Goal: Task Accomplishment & Management: Manage account settings

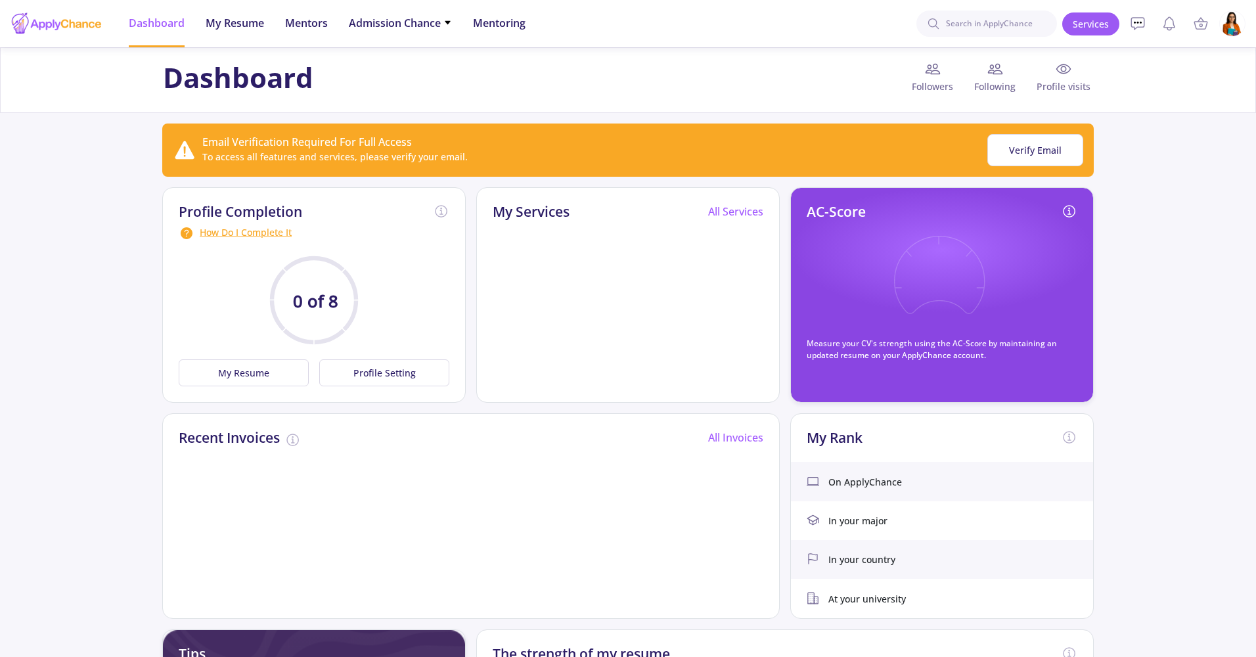
click at [1245, 27] on header "Dashboard My Resume Services Mentors Admission Chance With Minimum Requirements…" at bounding box center [628, 23] width 1256 height 47
click at [1240, 27] on img at bounding box center [1233, 24] width 26 height 26
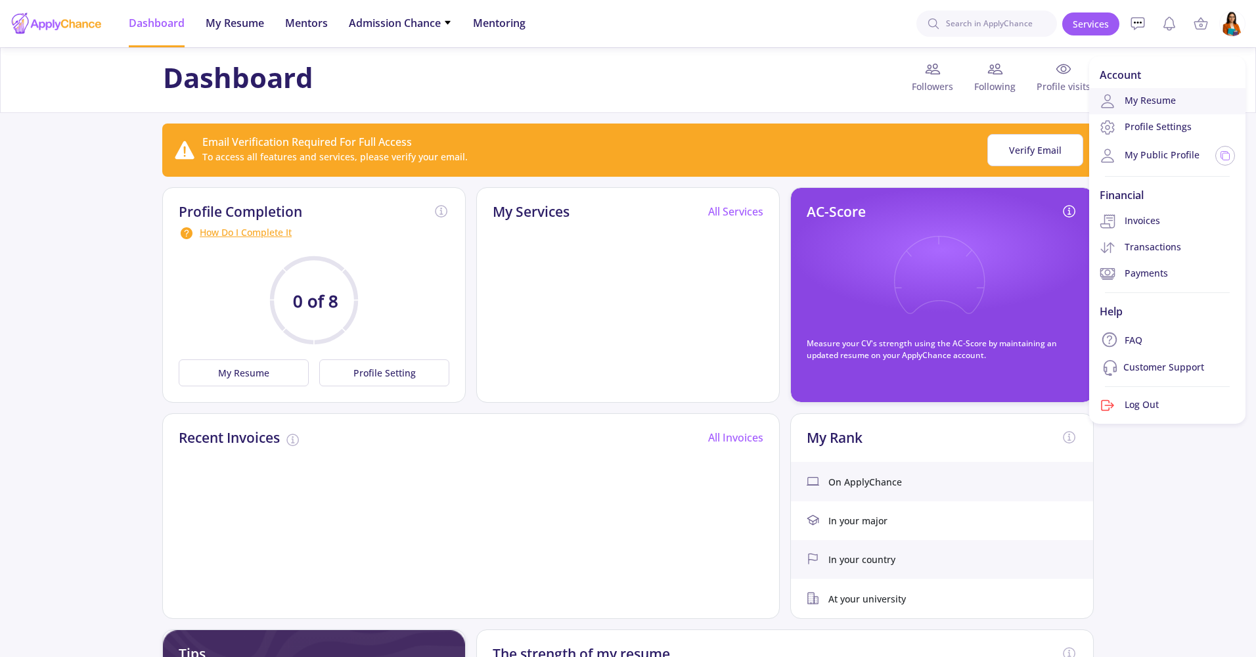
click at [1148, 101] on link "My Resume" at bounding box center [1167, 101] width 156 height 26
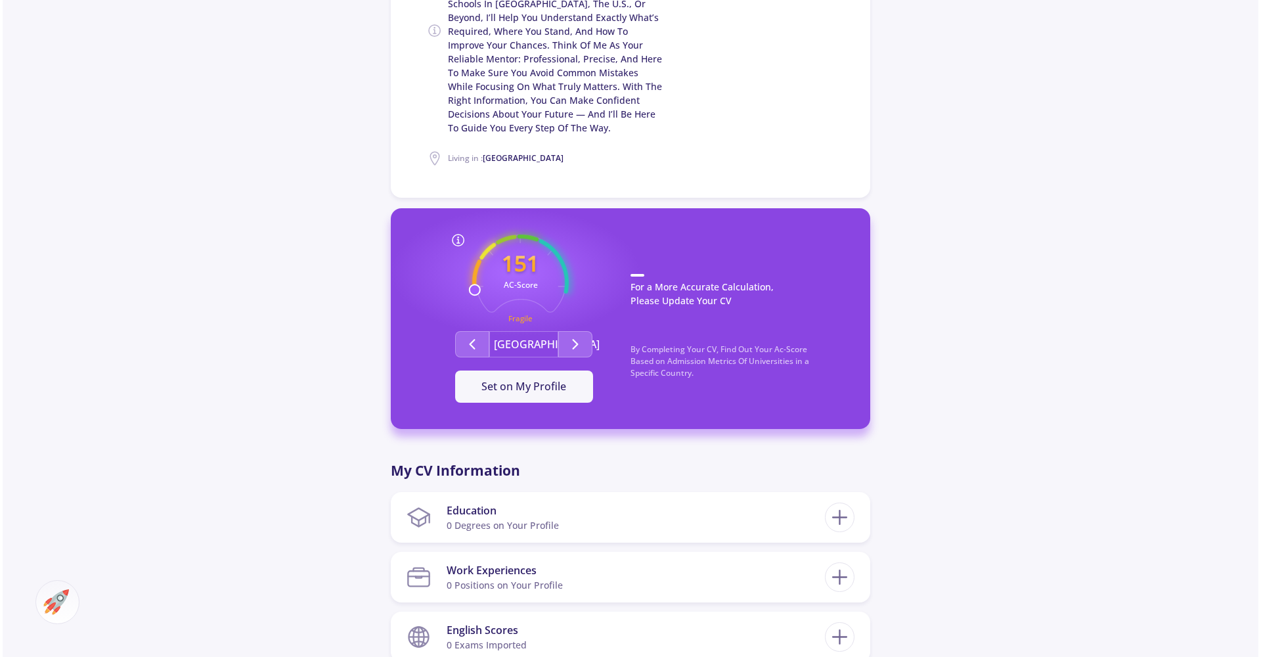
scroll to position [466, 0]
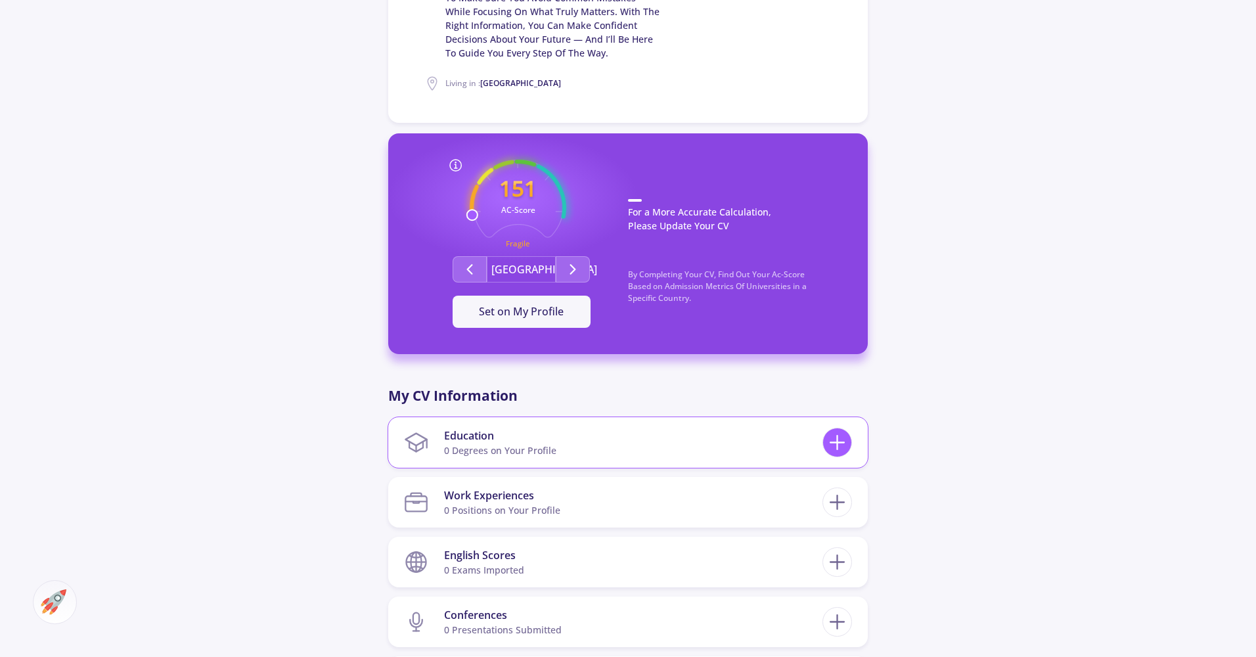
click at [842, 444] on icon at bounding box center [837, 442] width 24 height 24
checkbox input "false"
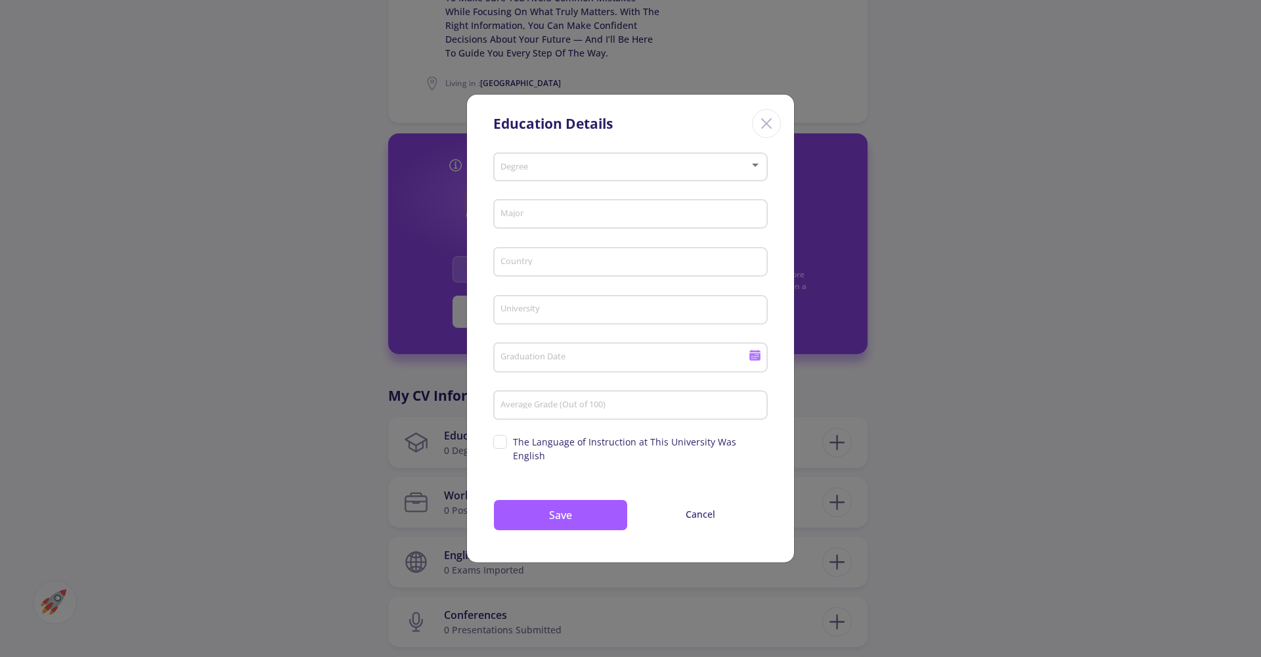
click at [645, 181] on div "Degree" at bounding box center [631, 164] width 262 height 33
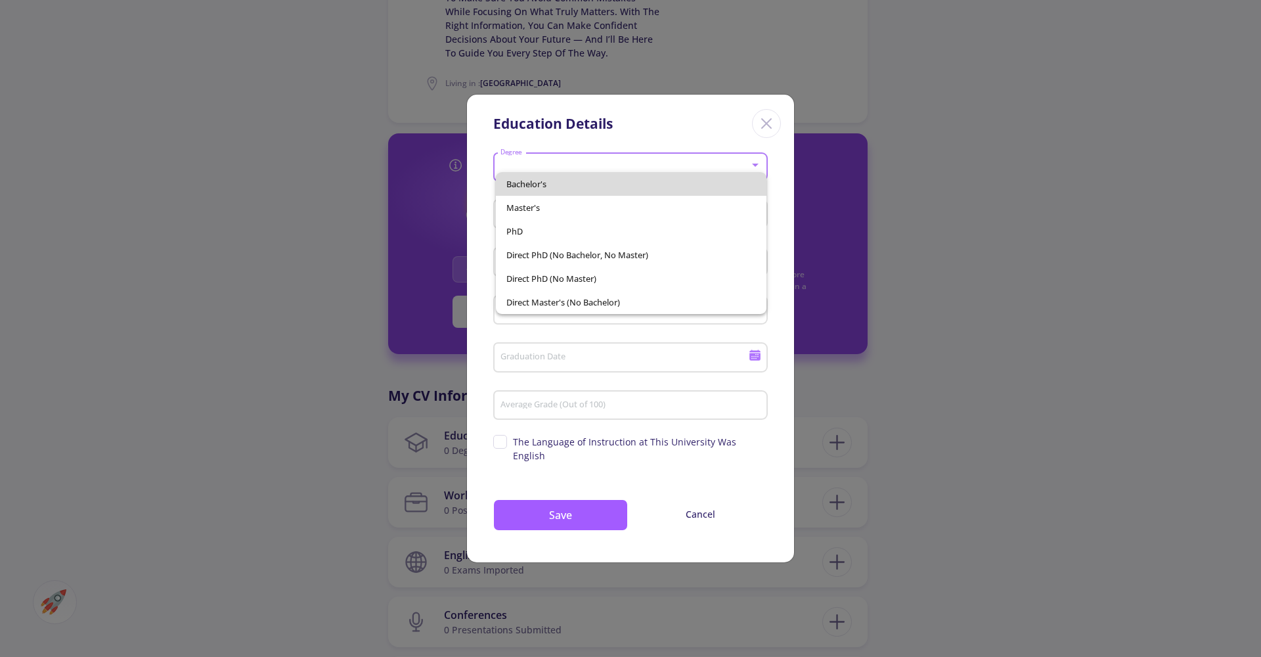
click at [632, 185] on span "Bachelor's" at bounding box center [631, 184] width 250 height 24
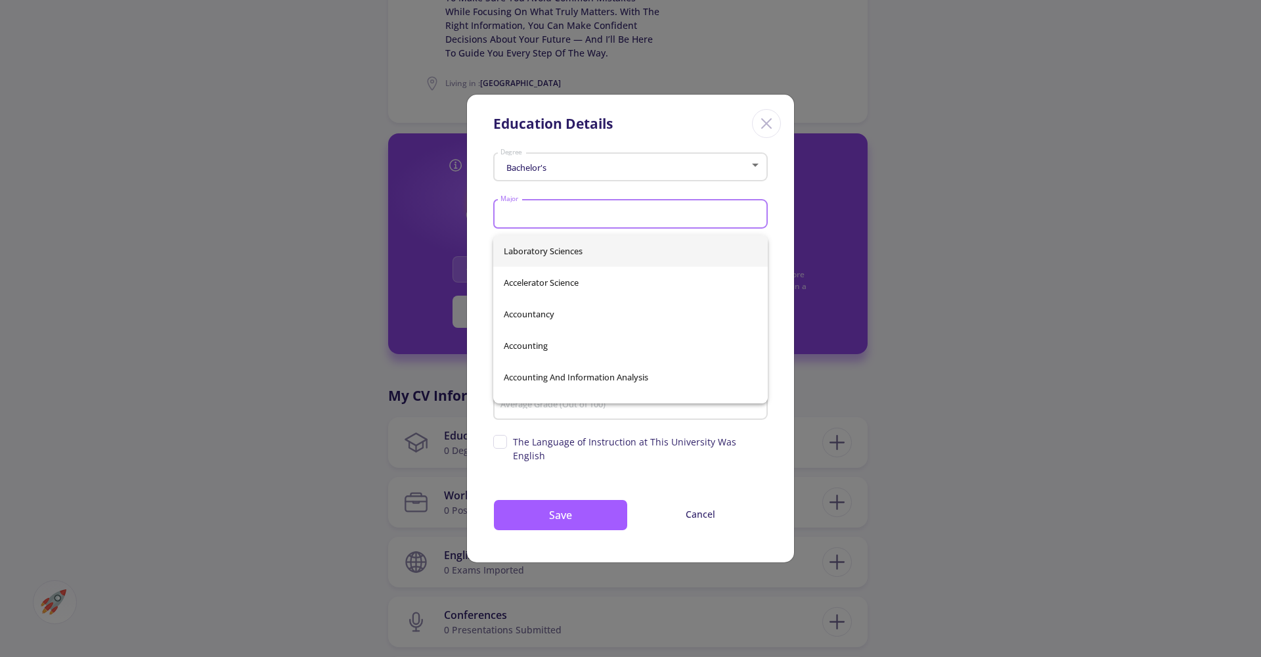
click at [594, 217] on input "Major" at bounding box center [632, 215] width 265 height 12
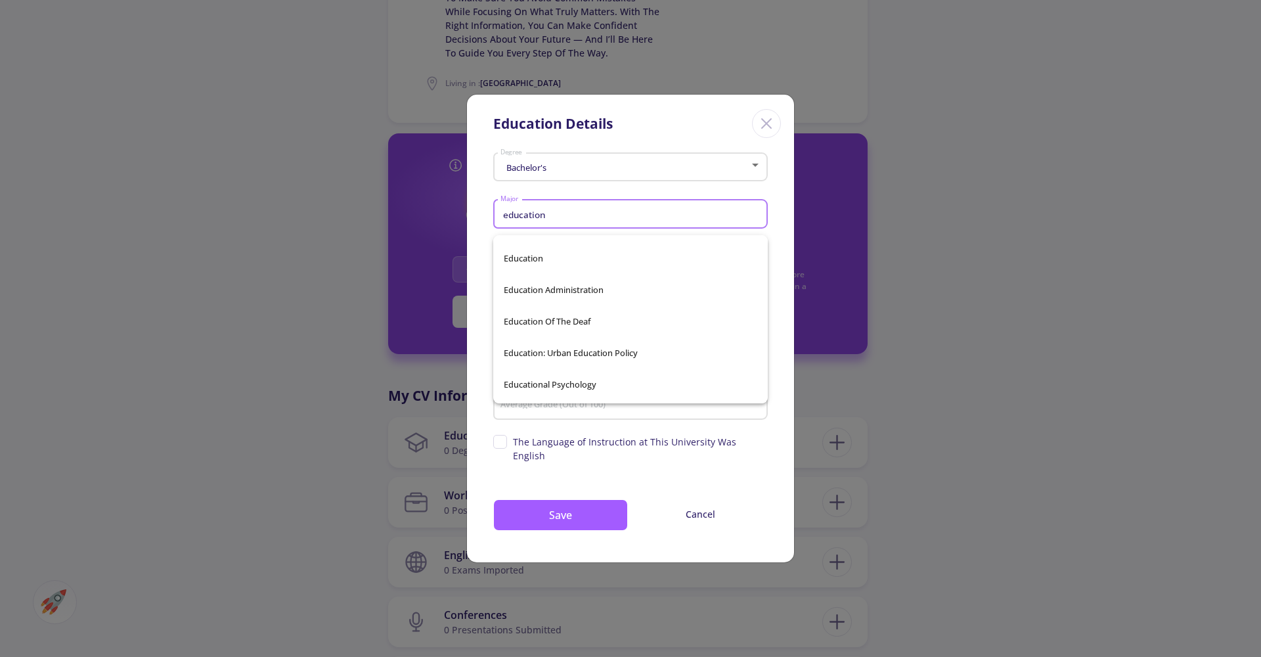
scroll to position [286, 0]
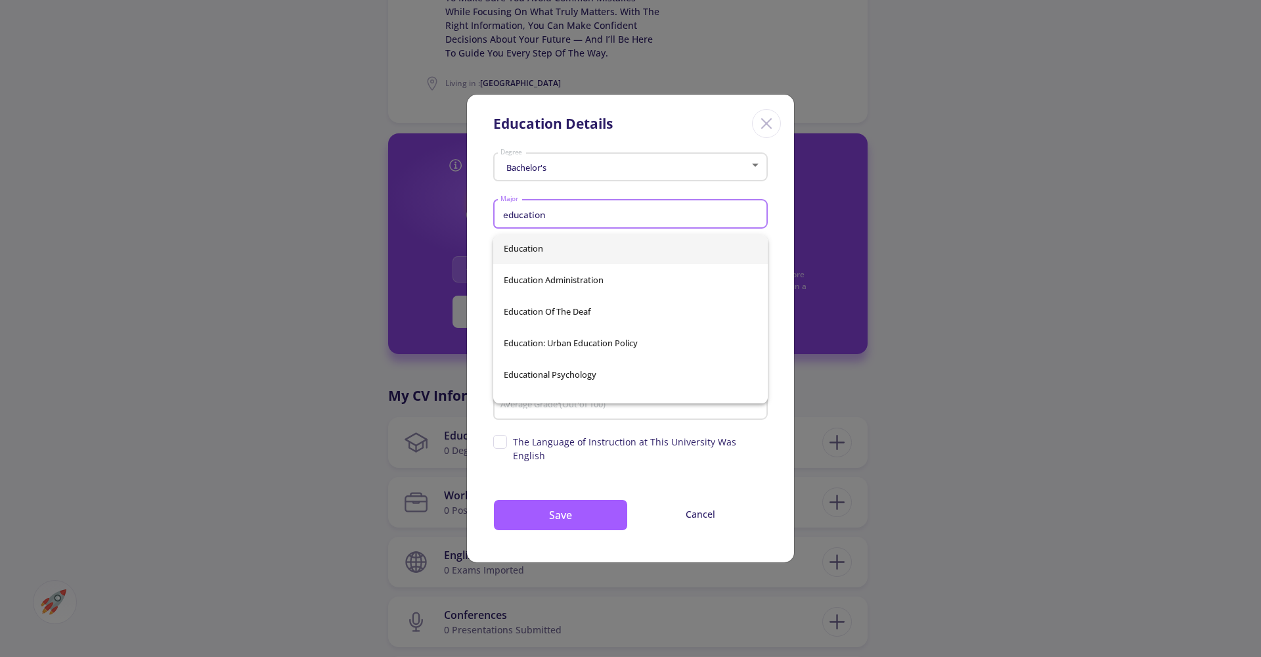
click at [550, 258] on span "Education" at bounding box center [631, 249] width 254 height 32
type input "Education"
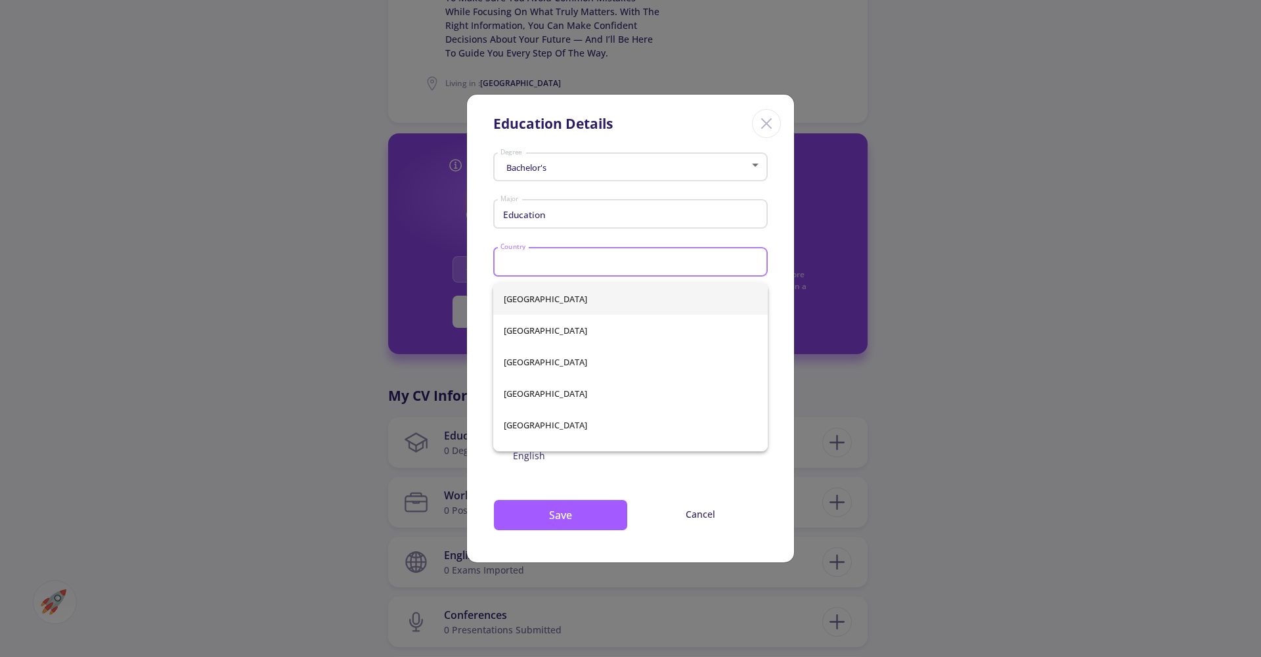
click at [558, 269] on input "Country" at bounding box center [632, 263] width 265 height 12
click at [537, 303] on span "[GEOGRAPHIC_DATA]" at bounding box center [631, 299] width 254 height 32
type input "[GEOGRAPHIC_DATA]"
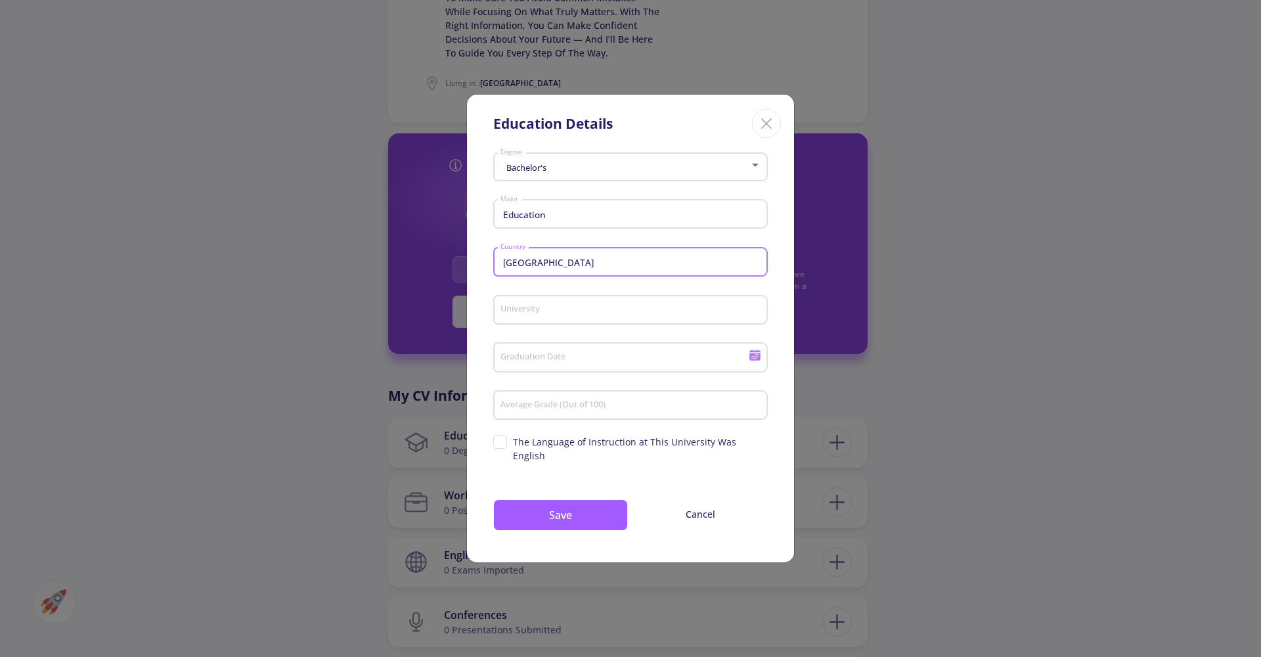
click at [531, 317] on input "University" at bounding box center [632, 311] width 265 height 12
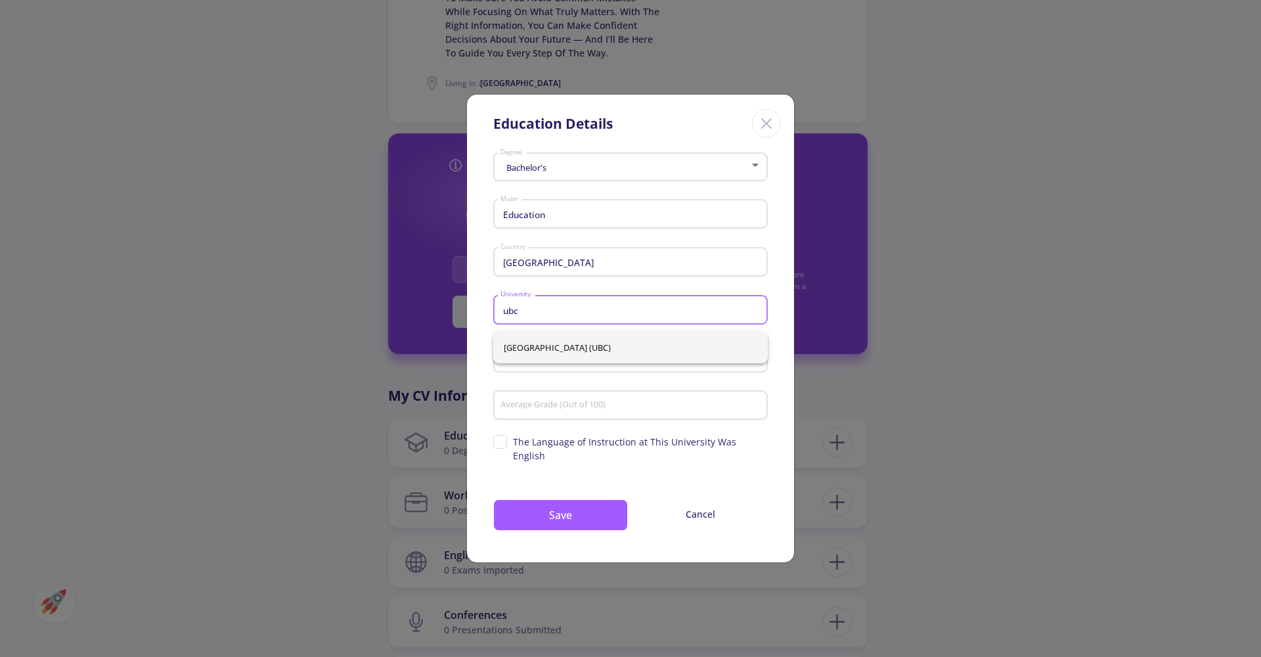
click at [524, 340] on span "[GEOGRAPHIC_DATA] (UBC)" at bounding box center [631, 348] width 254 height 32
type input "[GEOGRAPHIC_DATA] (UBC)"
click at [540, 364] on input "Graduation Date" at bounding box center [626, 358] width 253 height 12
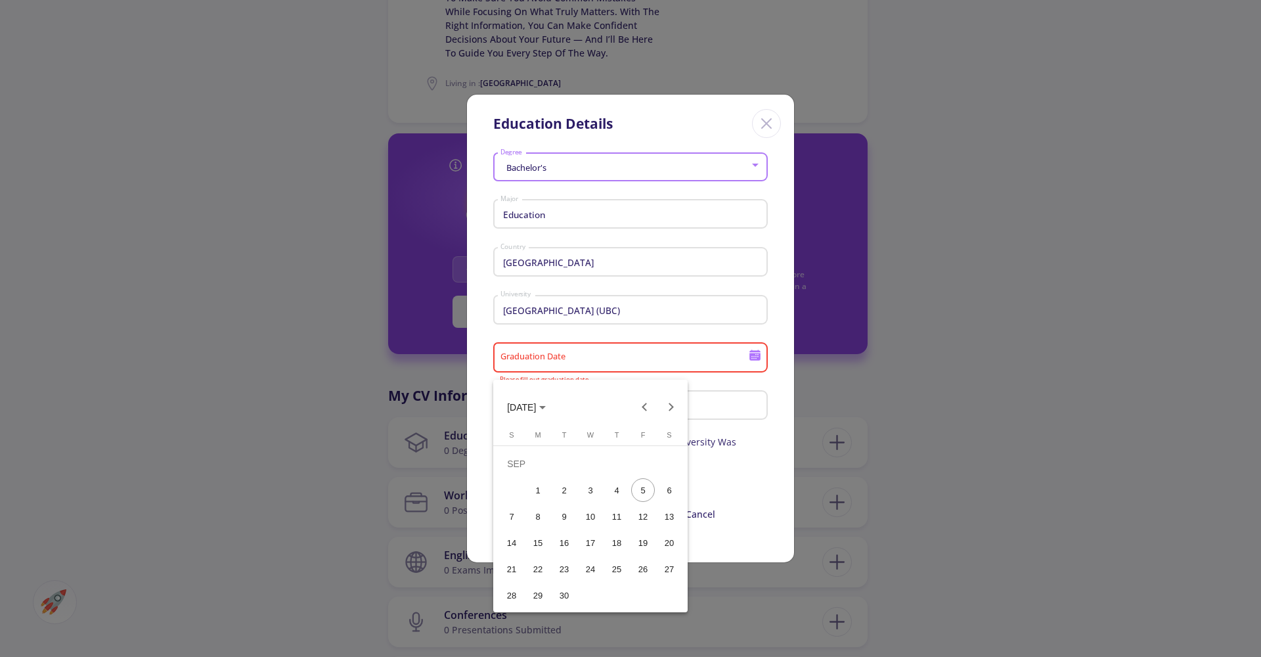
click at [650, 485] on div "5" at bounding box center [643, 490] width 24 height 24
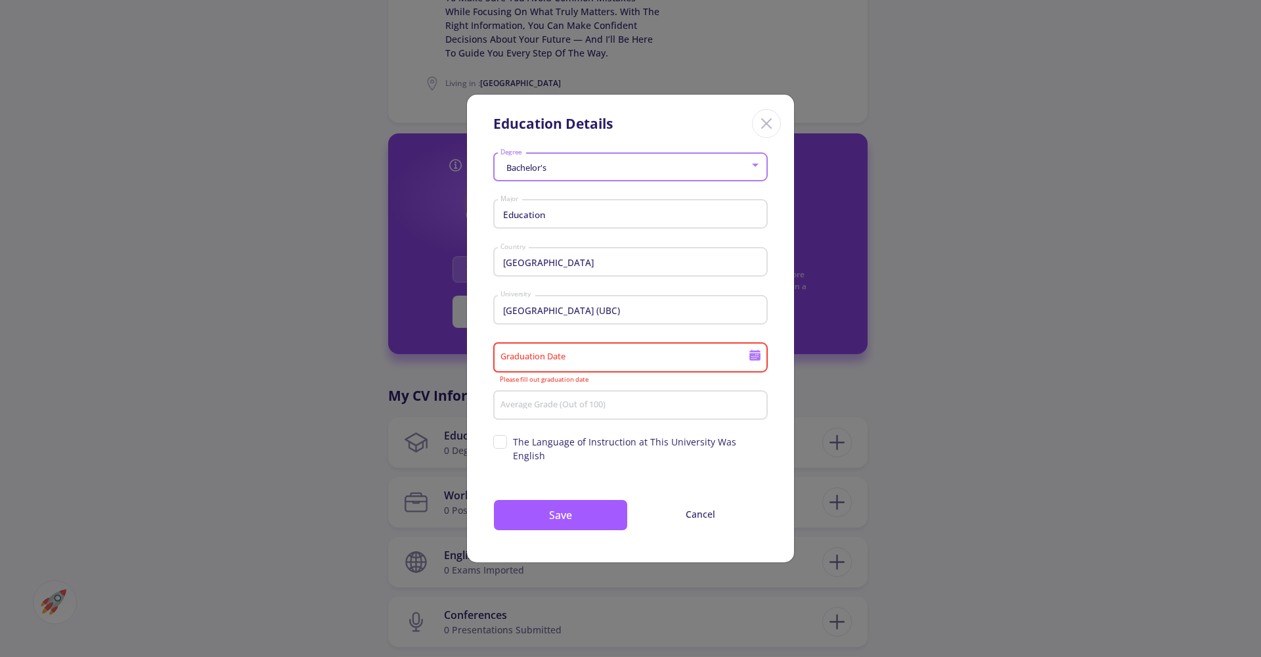
type input "9/5/2025"
click at [606, 420] on div "Average Grade (Out of 100)" at bounding box center [631, 403] width 262 height 34
type input "100"
click at [577, 449] on span "The Language of Instruction at This University Was English" at bounding box center [640, 449] width 255 height 28
click at [502, 443] on input "The Language of Instruction at This University Was English" at bounding box center [497, 439] width 9 height 9
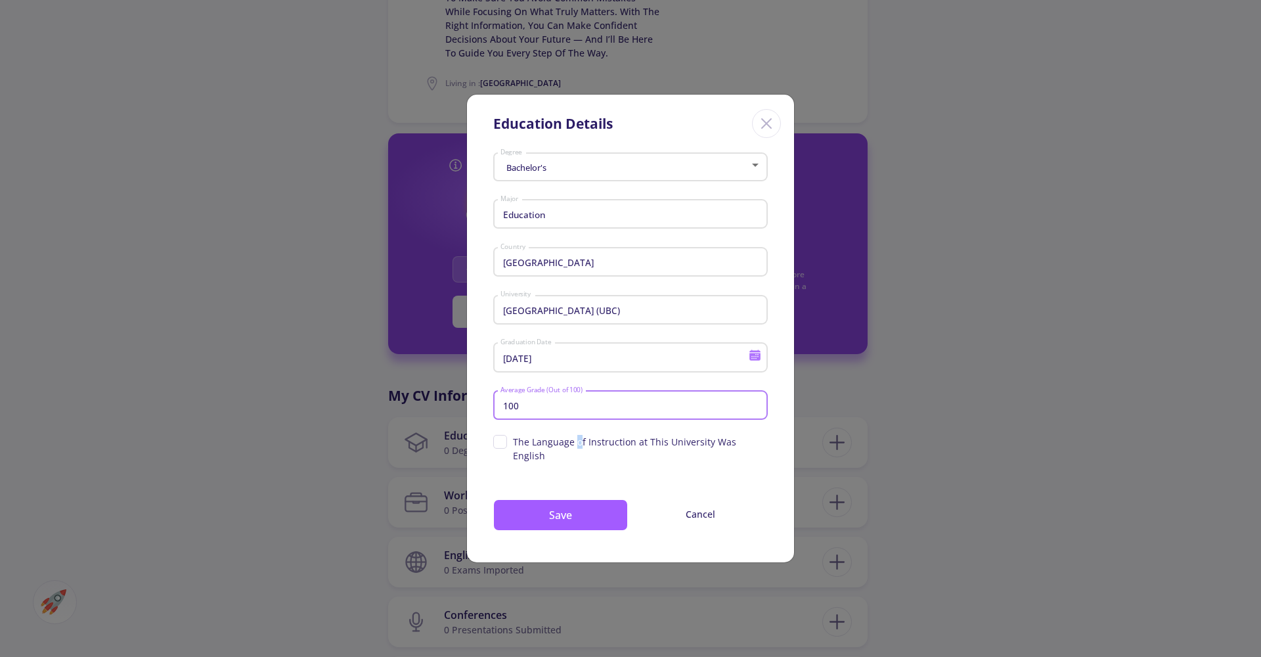
checkbox input "true"
click at [547, 510] on button "Save" at bounding box center [560, 515] width 135 height 32
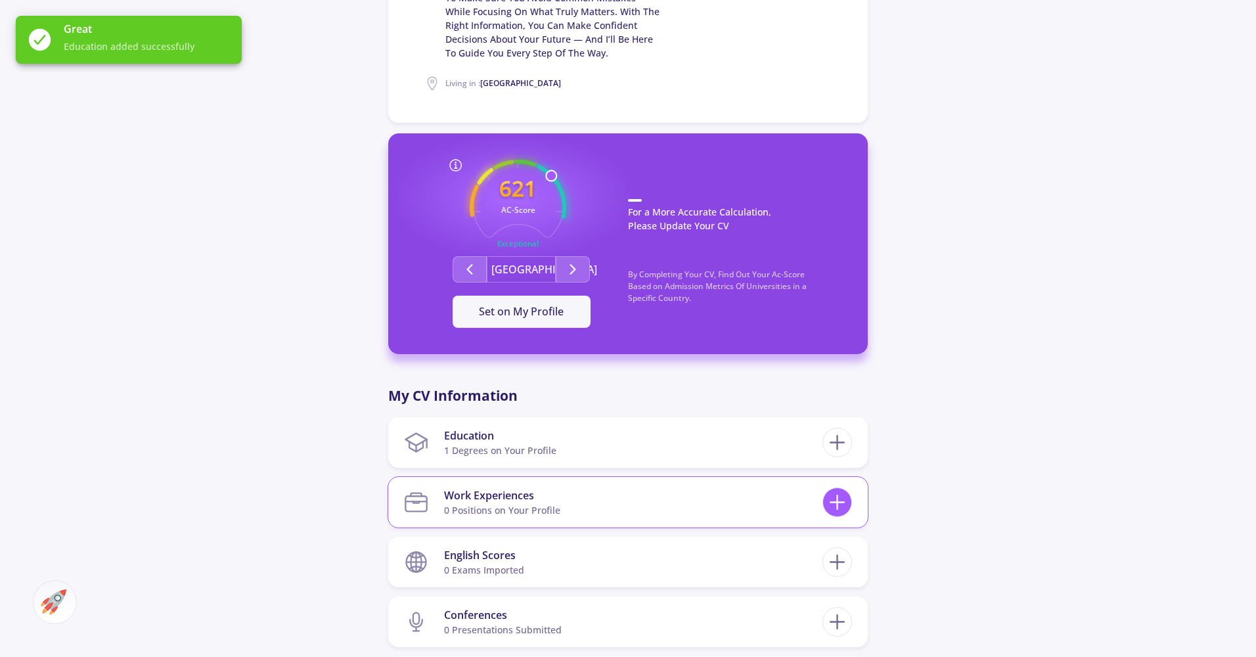
click at [838, 508] on icon at bounding box center [837, 502] width 24 height 24
checkbox input "false"
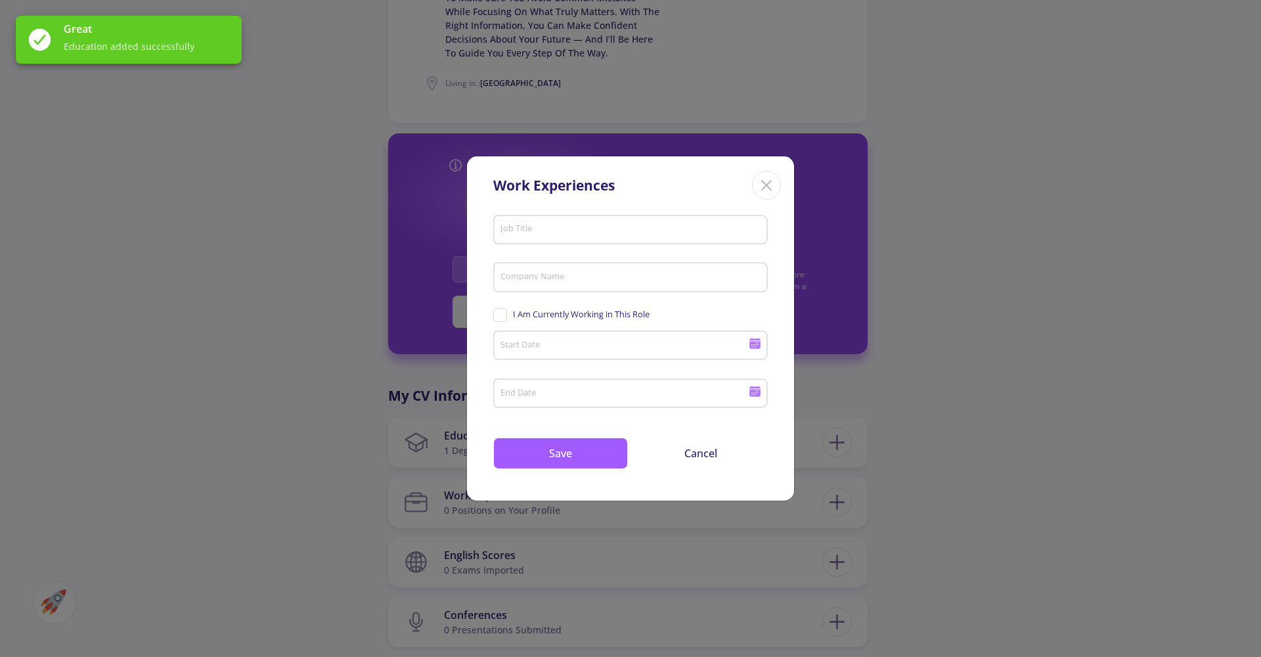
click at [560, 236] on div "Job Title" at bounding box center [631, 227] width 262 height 34
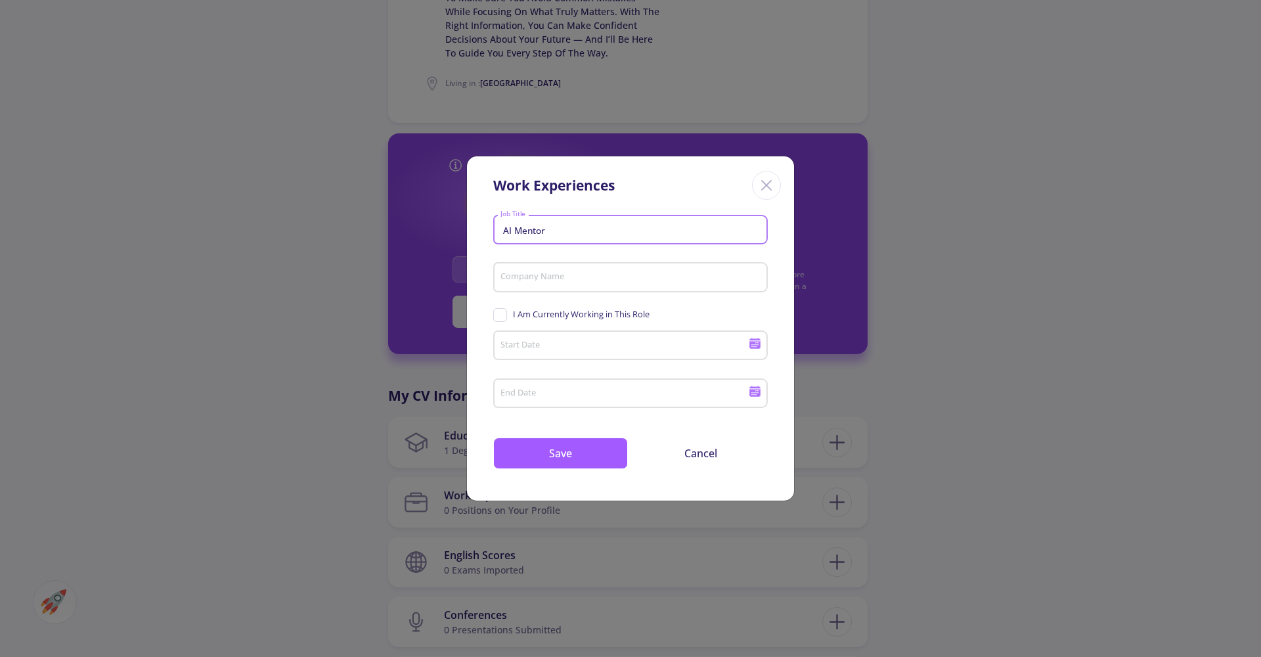
type input "AI Mentor"
click at [531, 279] on input "Applychance" at bounding box center [632, 278] width 265 height 12
type input "ApplyChance"
click at [599, 311] on span "I Am Currently Working in This Role" at bounding box center [581, 314] width 137 height 12
click at [502, 311] on input "I Am Currently Working in This Role" at bounding box center [497, 312] width 9 height 9
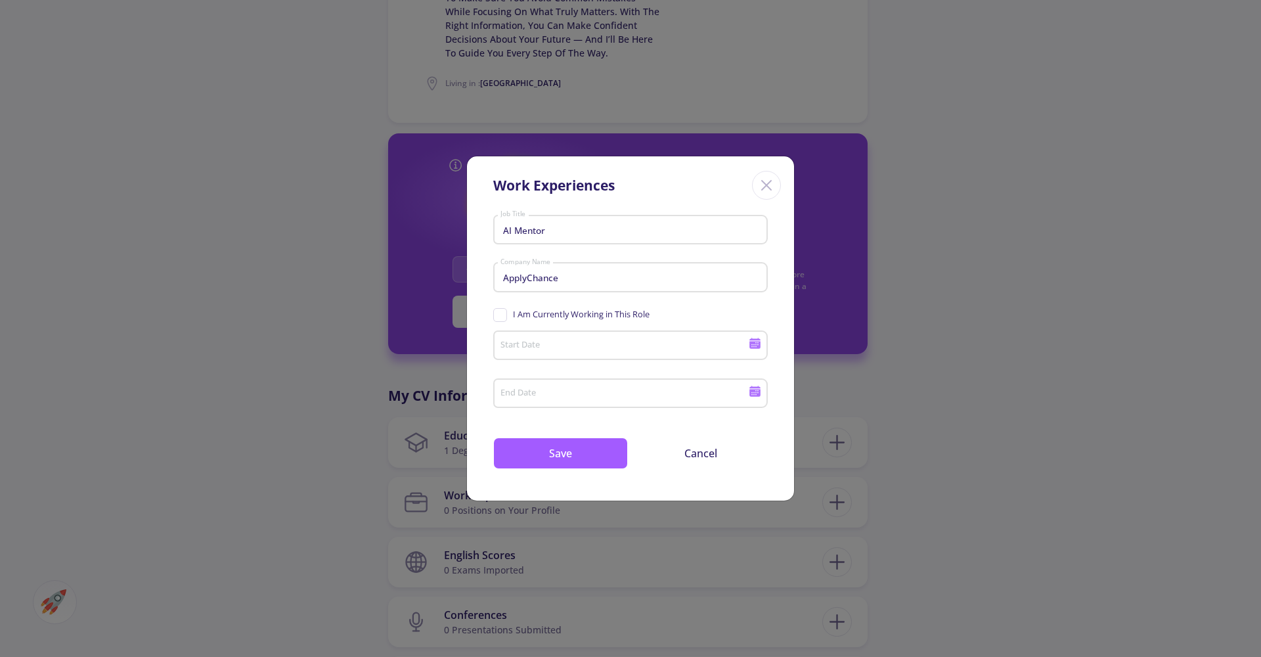
checkbox input "true"
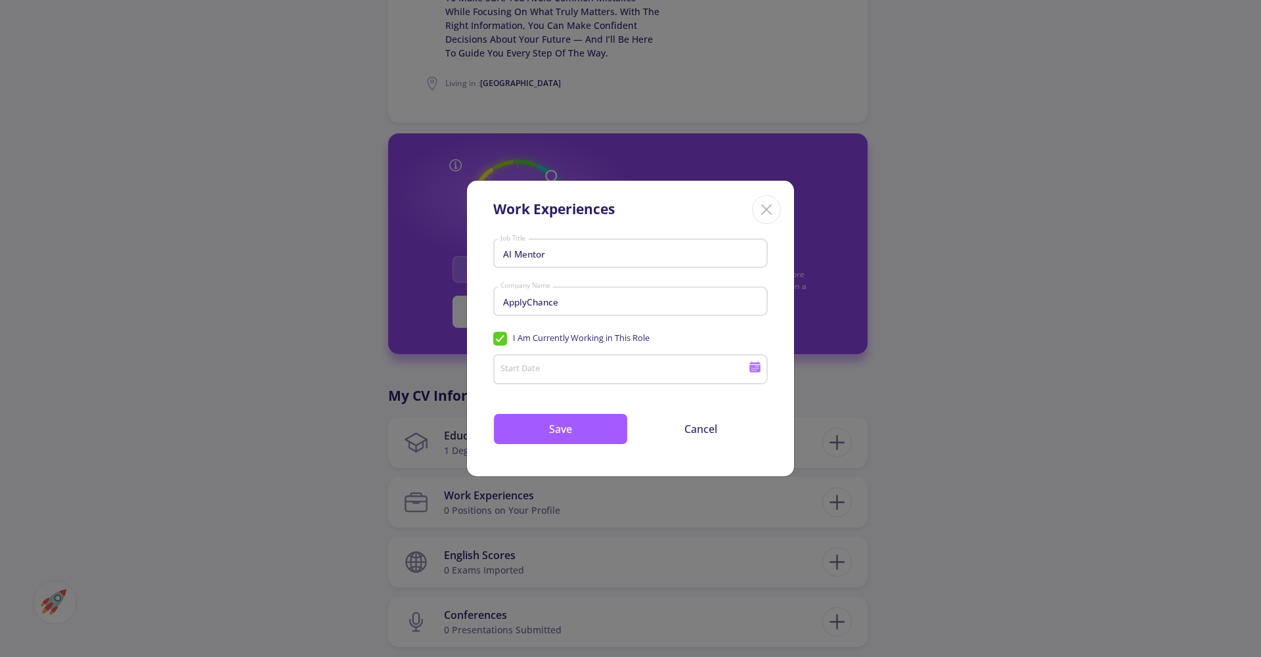
click at [619, 362] on div "Start Date" at bounding box center [625, 366] width 250 height 34
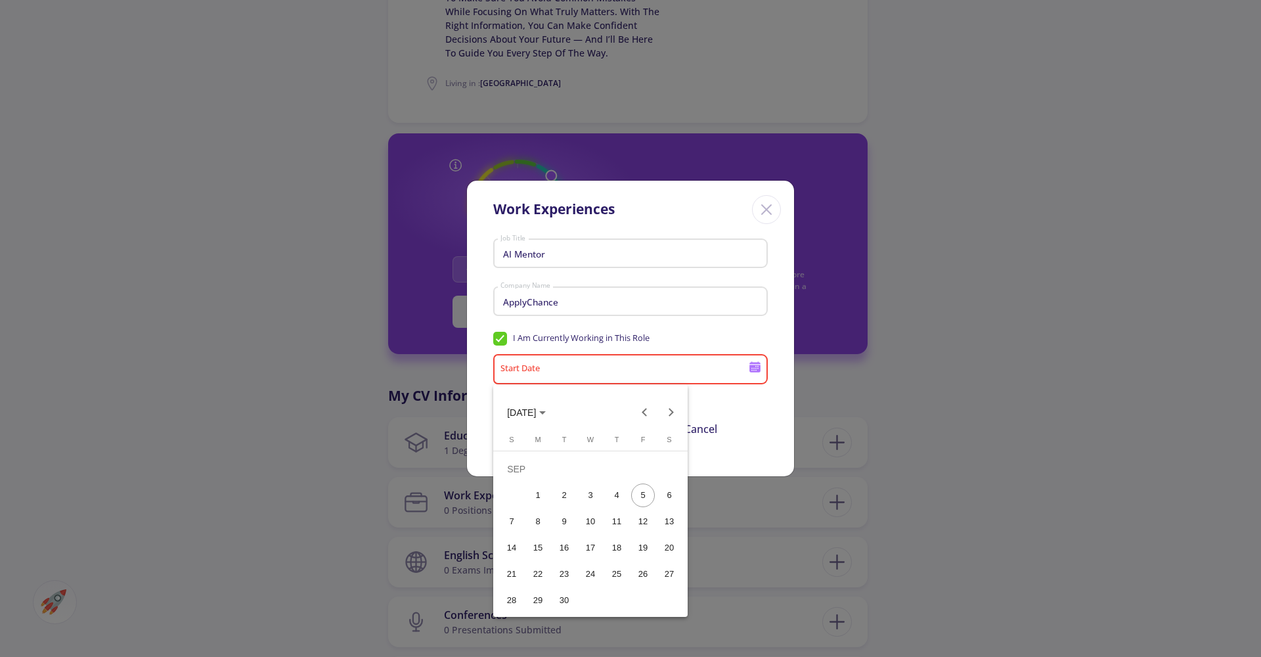
click at [645, 490] on div "5" at bounding box center [643, 495] width 24 height 24
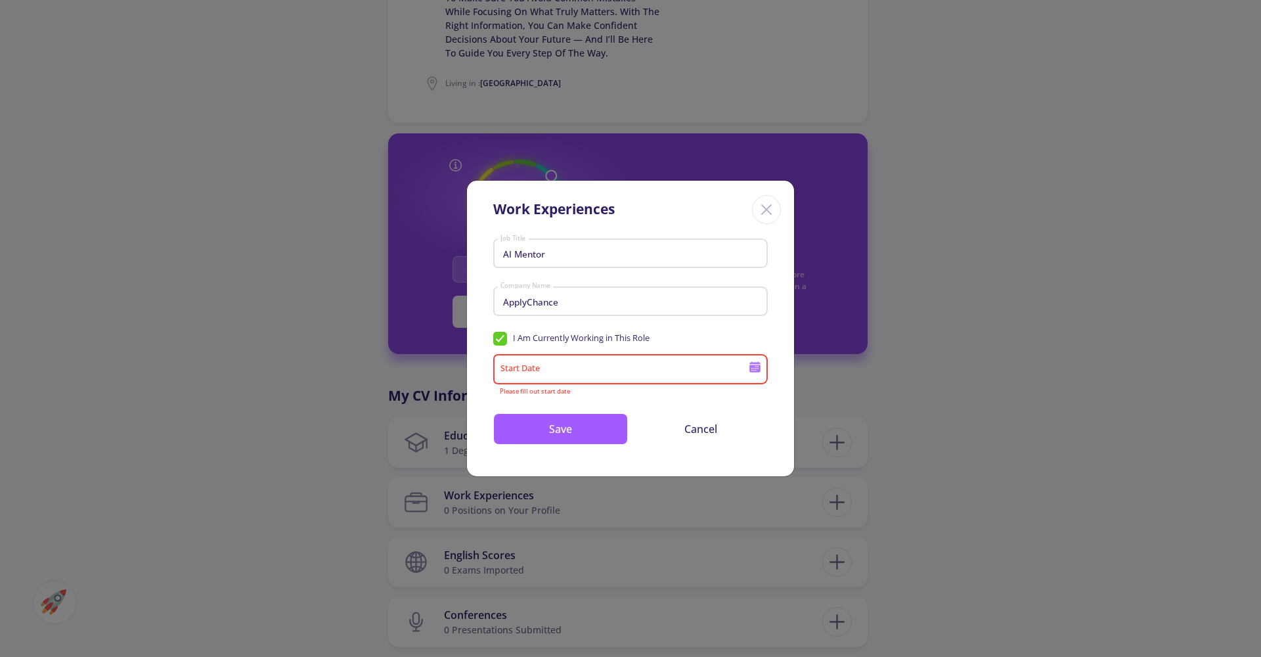
type input "9/5/2025"
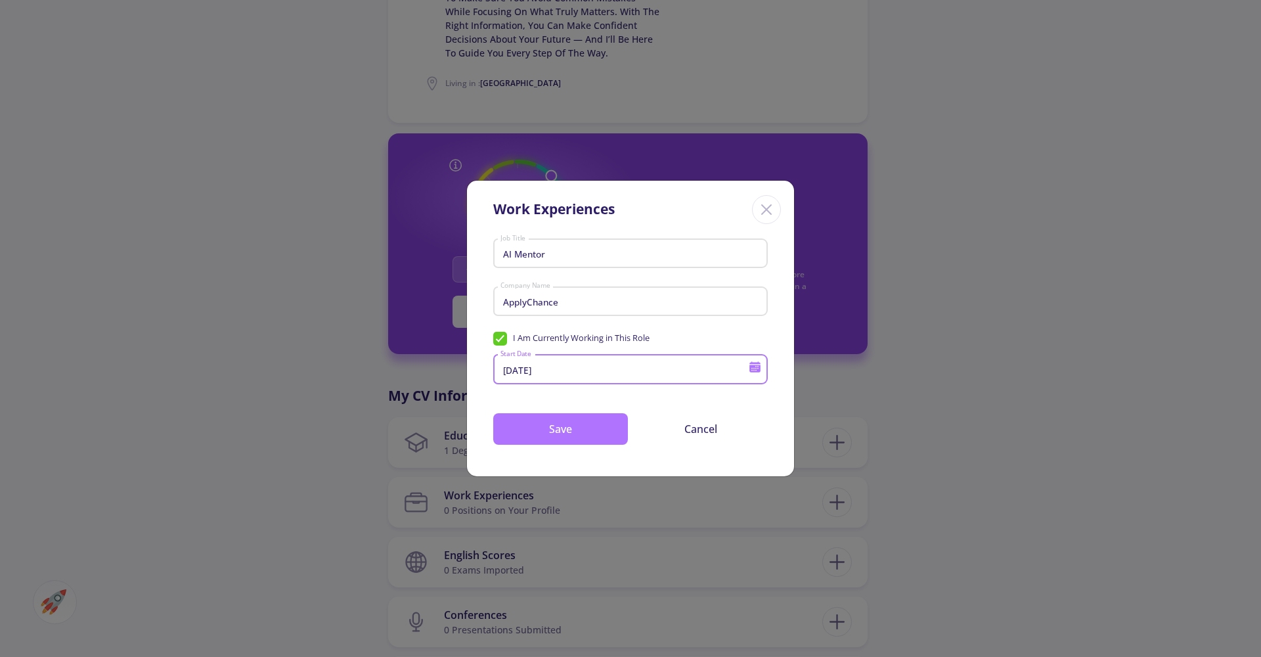
click at [539, 414] on button "Save" at bounding box center [560, 429] width 135 height 32
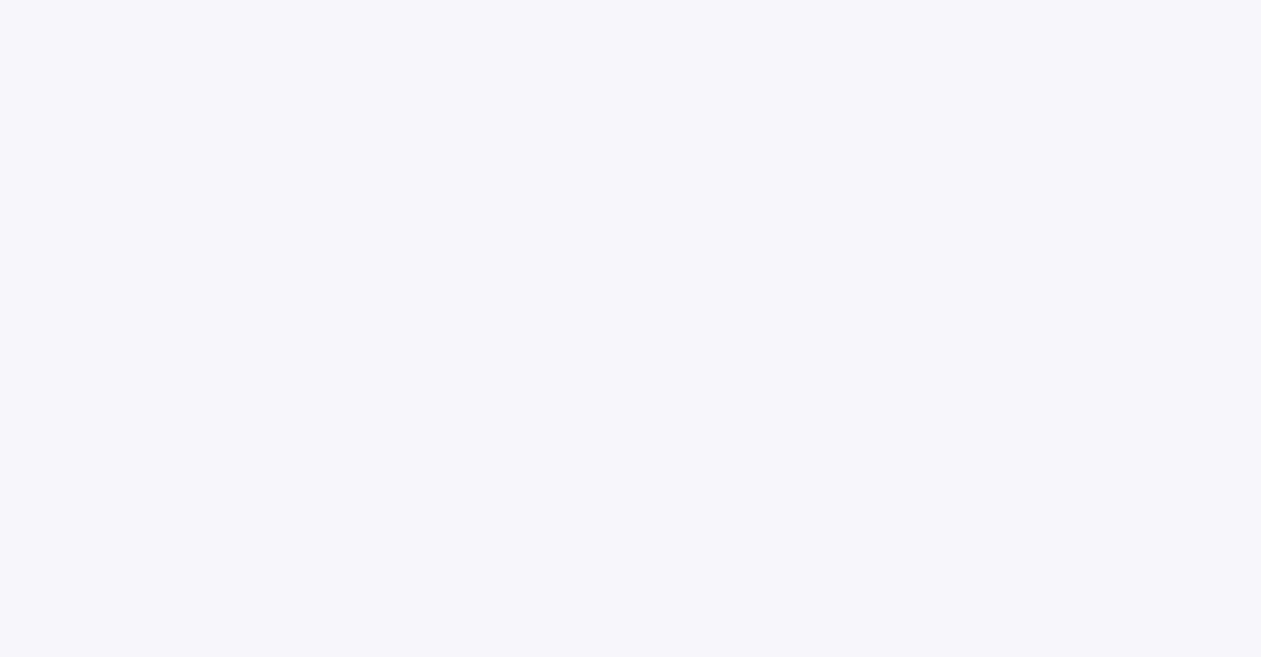
click at [745, 127] on body at bounding box center [630, 328] width 1261 height 657
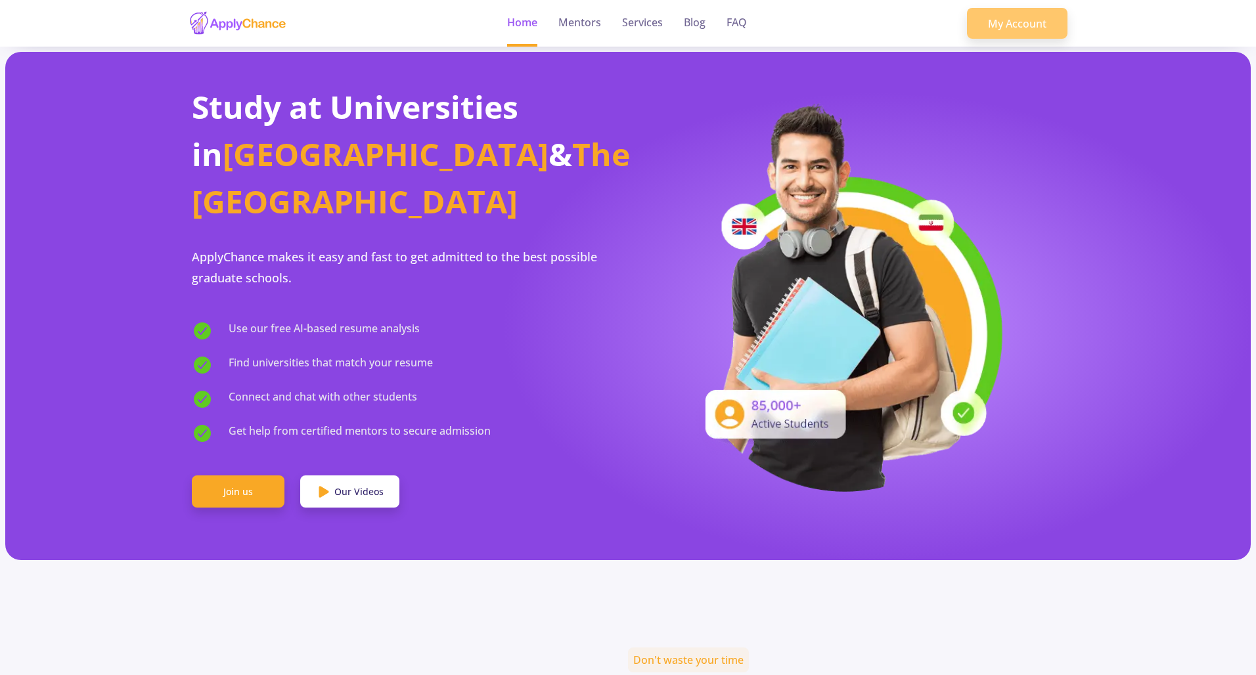
click at [1004, 26] on link "My Account" at bounding box center [1017, 24] width 101 height 32
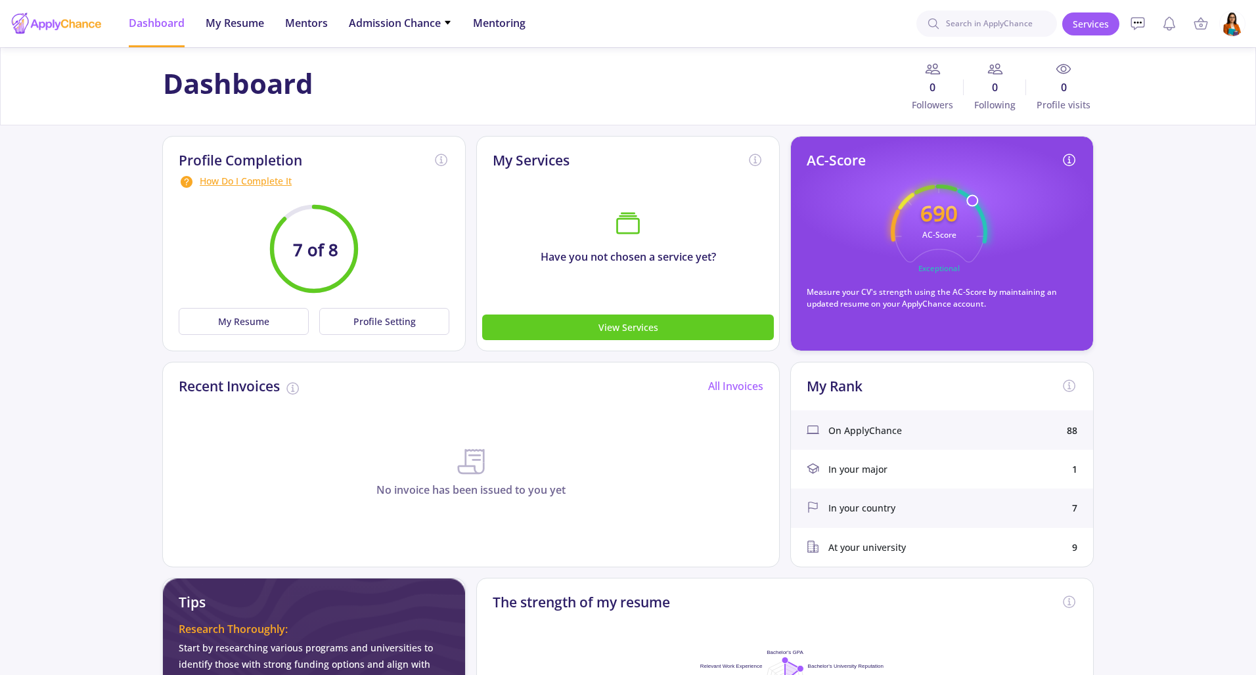
click at [1233, 26] on img at bounding box center [1233, 24] width 26 height 26
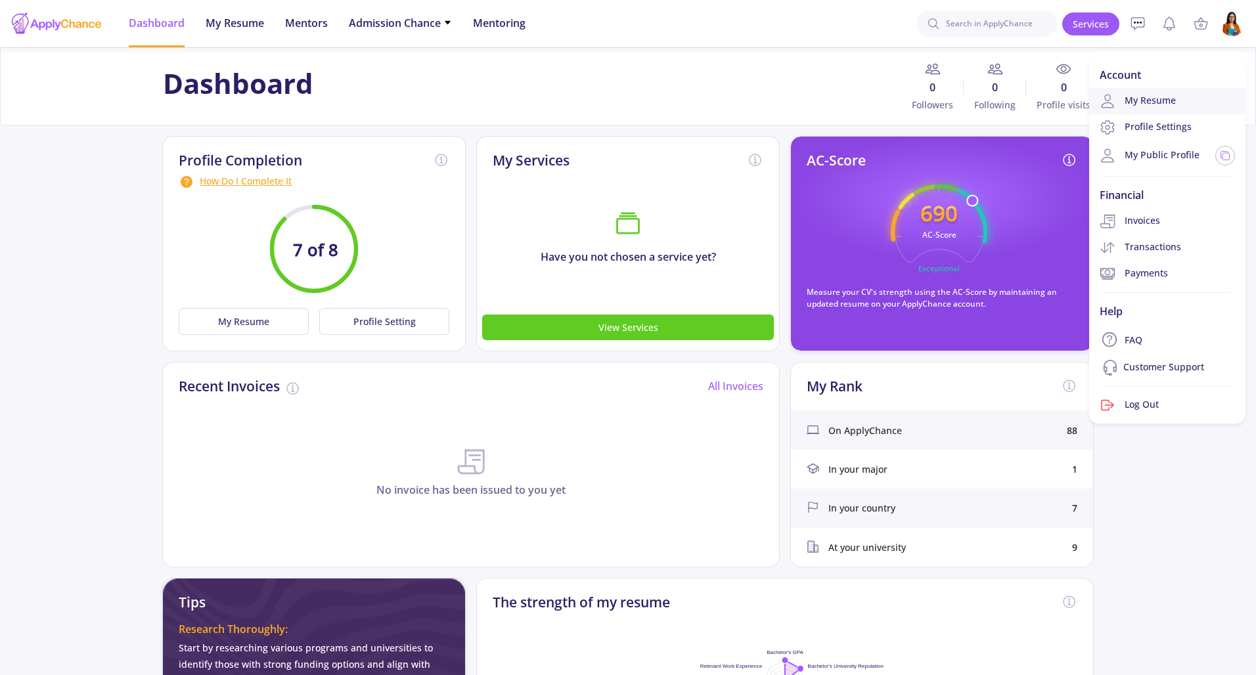
click at [1153, 102] on link "My Resume" at bounding box center [1167, 101] width 156 height 26
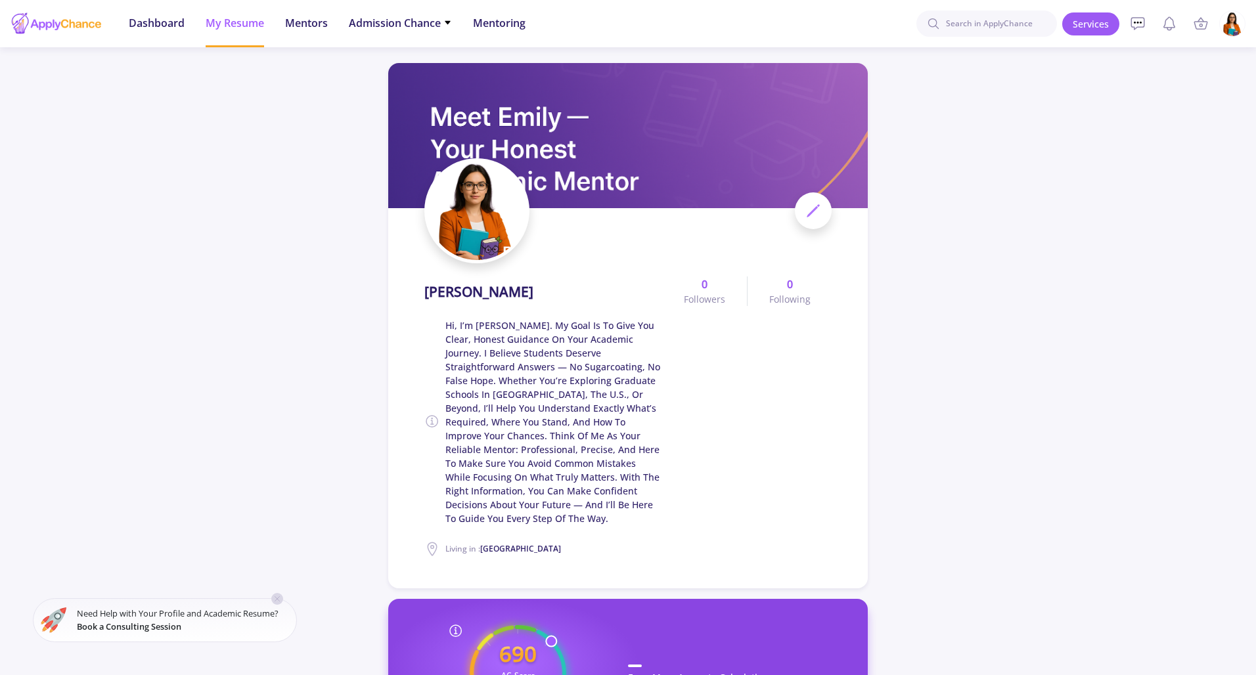
click at [1236, 24] on img at bounding box center [1233, 24] width 26 height 26
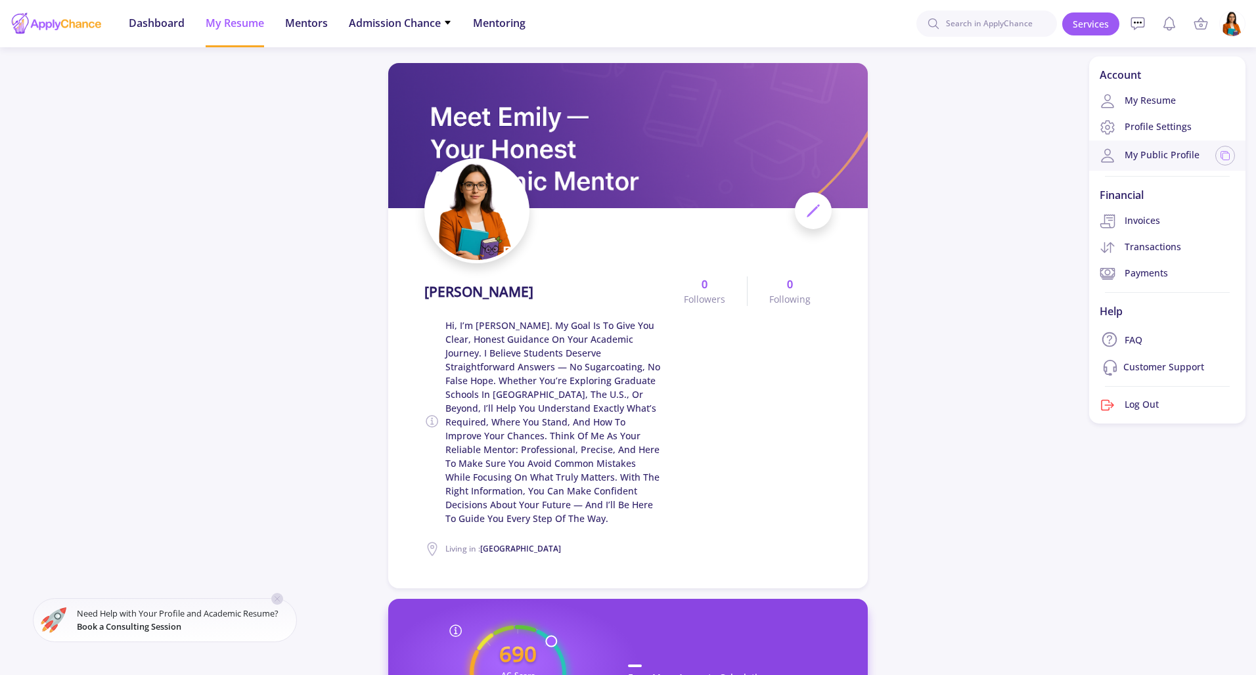
click at [1170, 150] on link "My Public Profile" at bounding box center [1150, 156] width 100 height 16
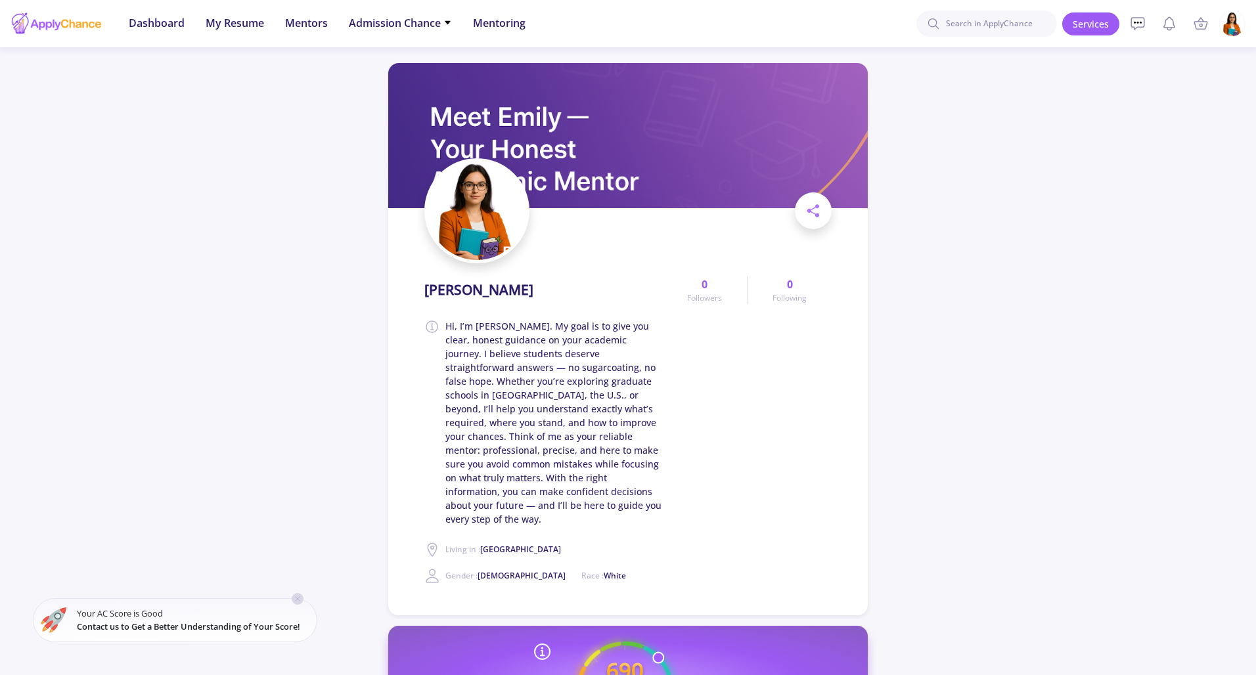
click at [1234, 30] on img at bounding box center [1233, 24] width 26 height 26
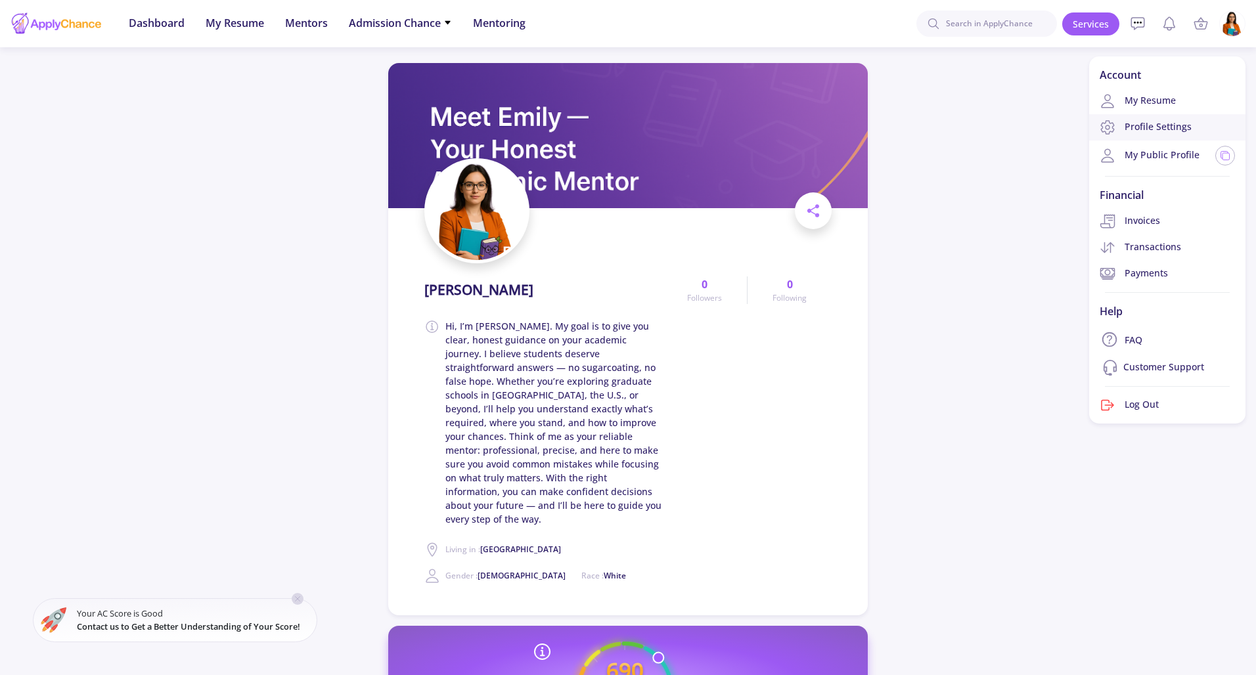
click at [1148, 134] on link "Profile Settings" at bounding box center [1167, 127] width 156 height 26
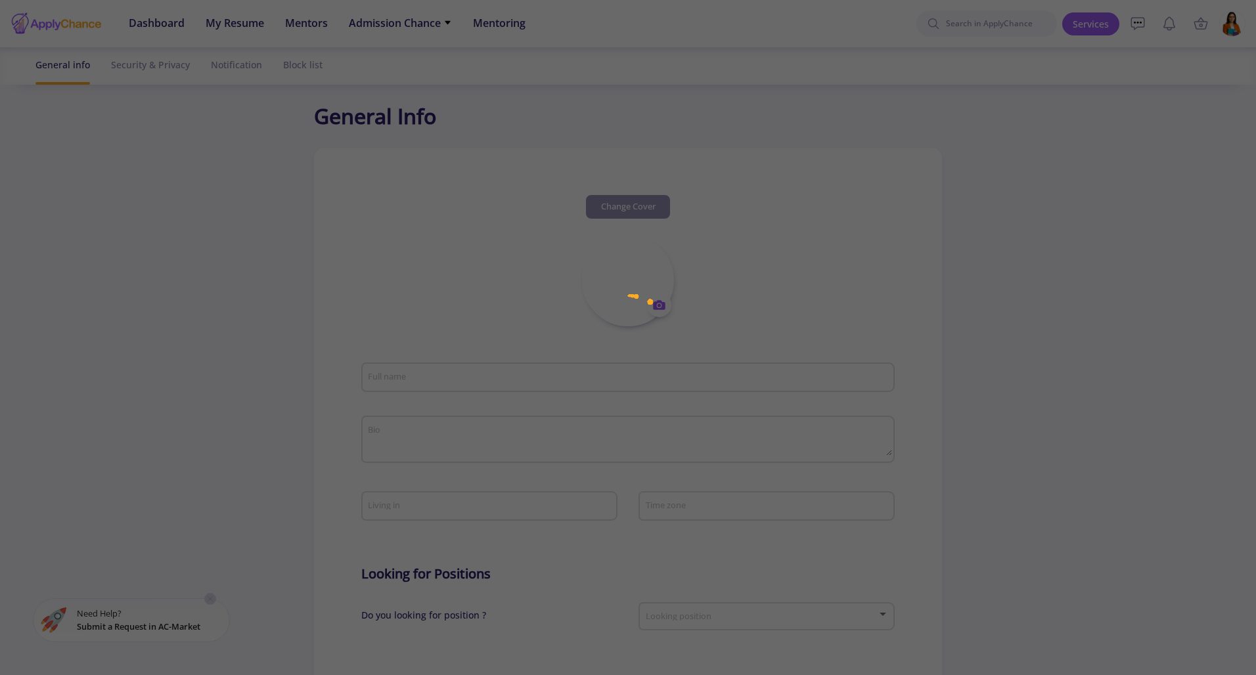
type input "[PERSON_NAME]"
type textarea "Hi, I’m [PERSON_NAME]. My goal is to give you clear, honest guidance on your ac…"
type input "[GEOGRAPHIC_DATA]"
type input "(UTC-08:00) Pacific Time ([GEOGRAPHIC_DATA] & [GEOGRAPHIC_DATA])"
type input "EmilyApplyChance"
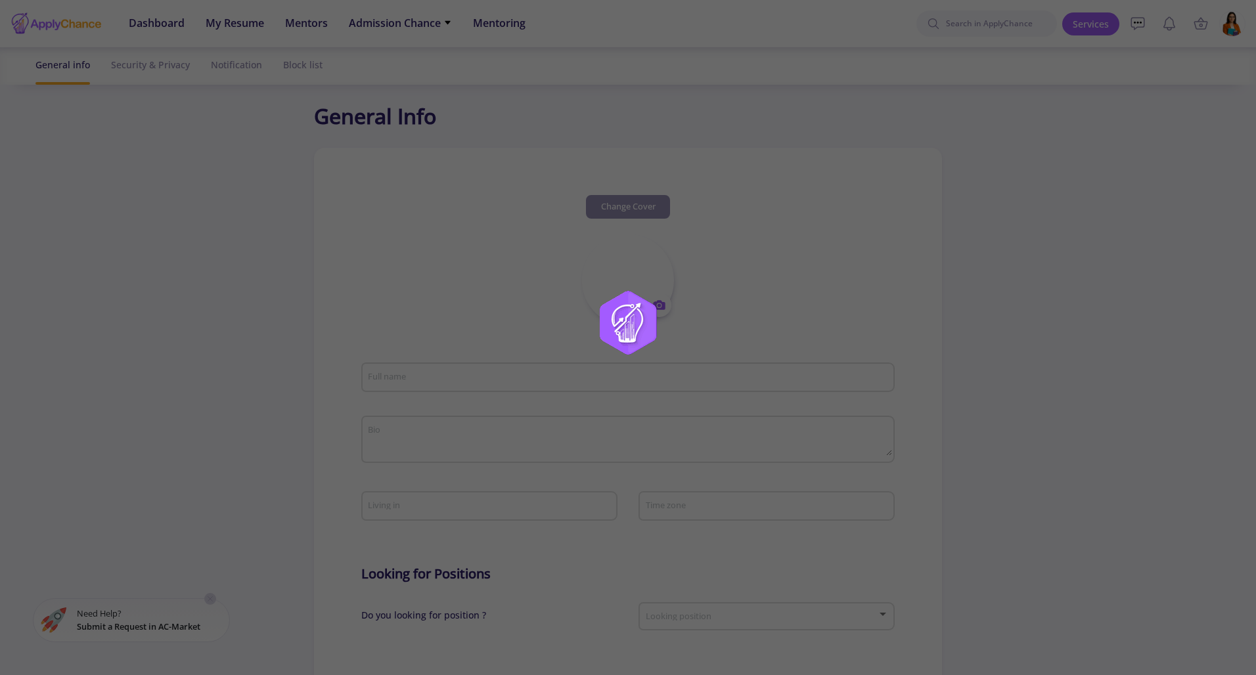
type input "[EMAIL_ADDRESS][DOMAIN_NAME]"
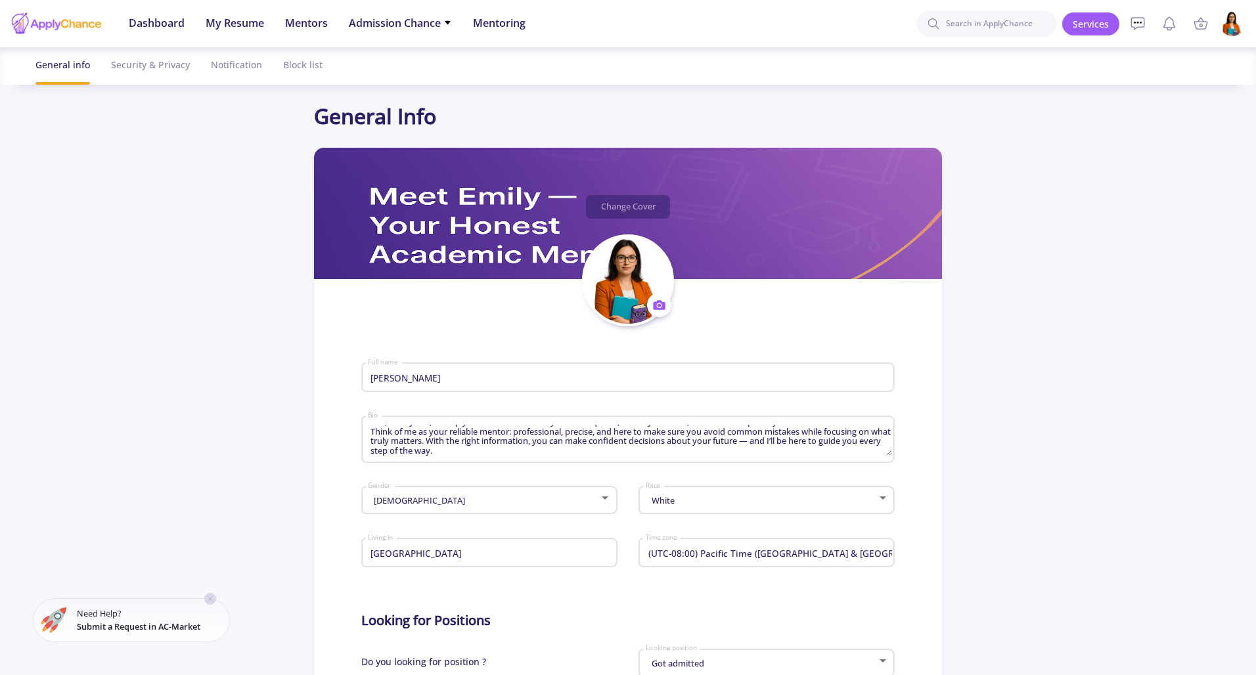
scroll to position [27, 0]
click at [162, 68] on div "Security & Privacy" at bounding box center [150, 64] width 79 height 35
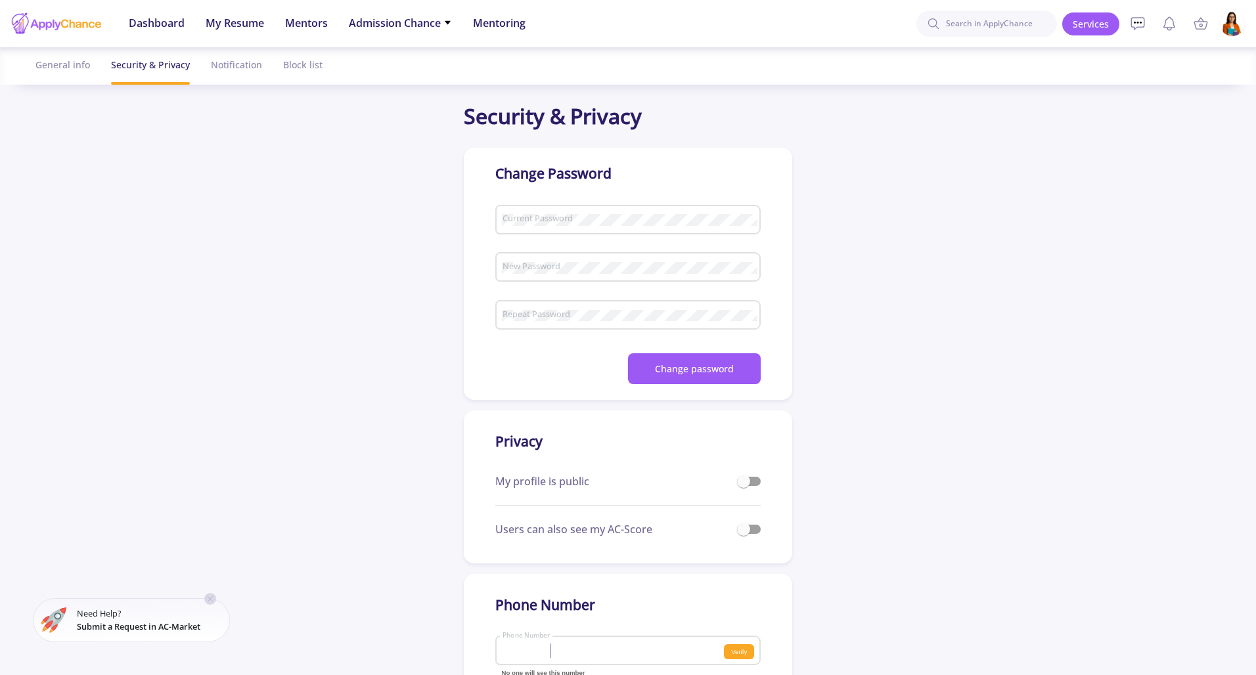
checkbox input "true"
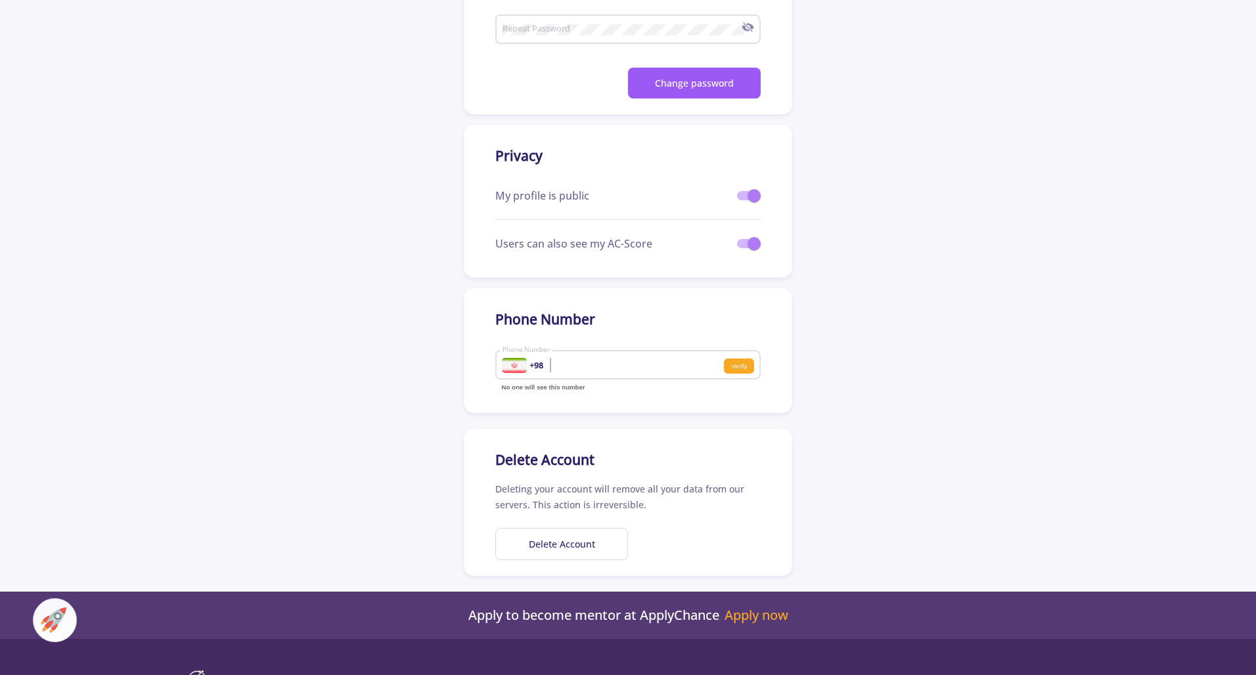
scroll to position [319, 0]
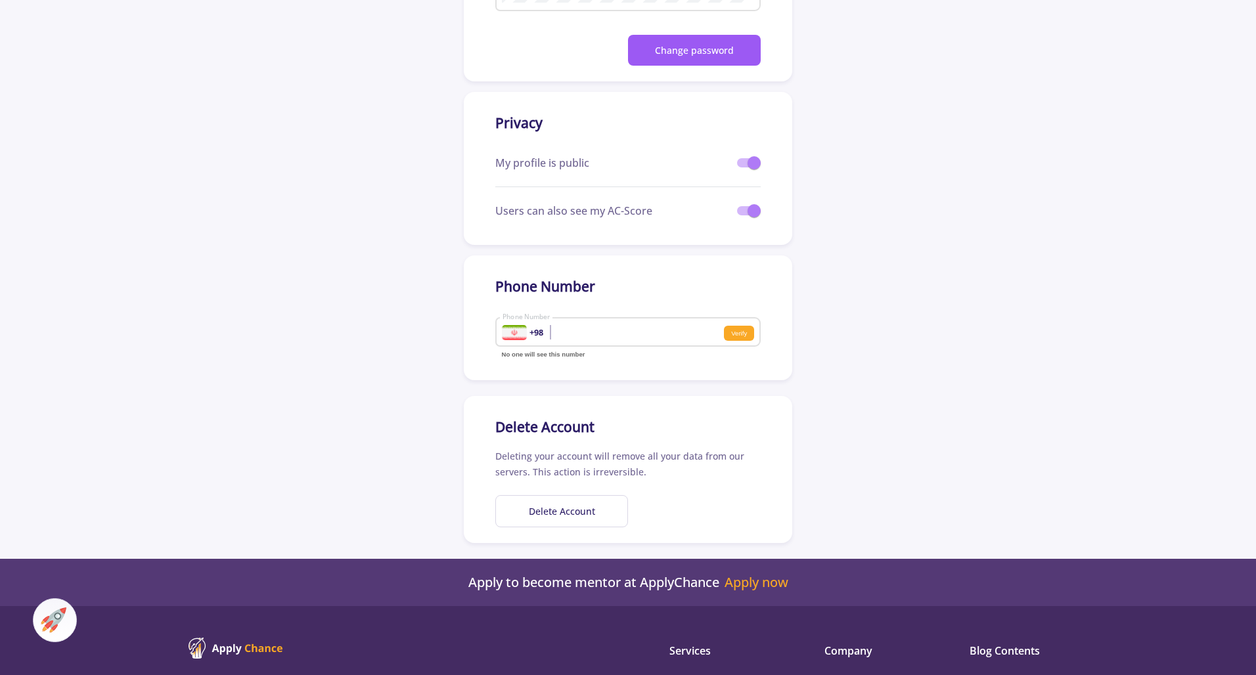
click at [535, 336] on b "+98" at bounding box center [536, 332] width 14 height 9
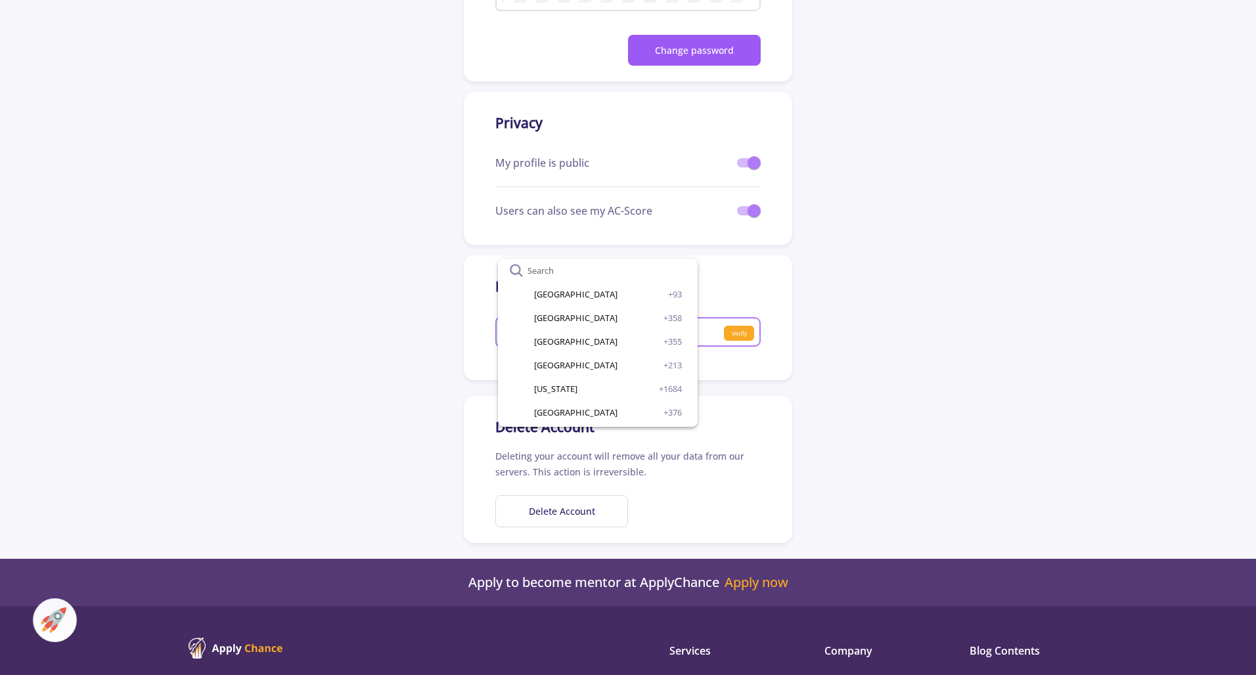
scroll to position [0, 0]
click at [556, 274] on span "[GEOGRAPHIC_DATA]" at bounding box center [575, 269] width 83 height 24
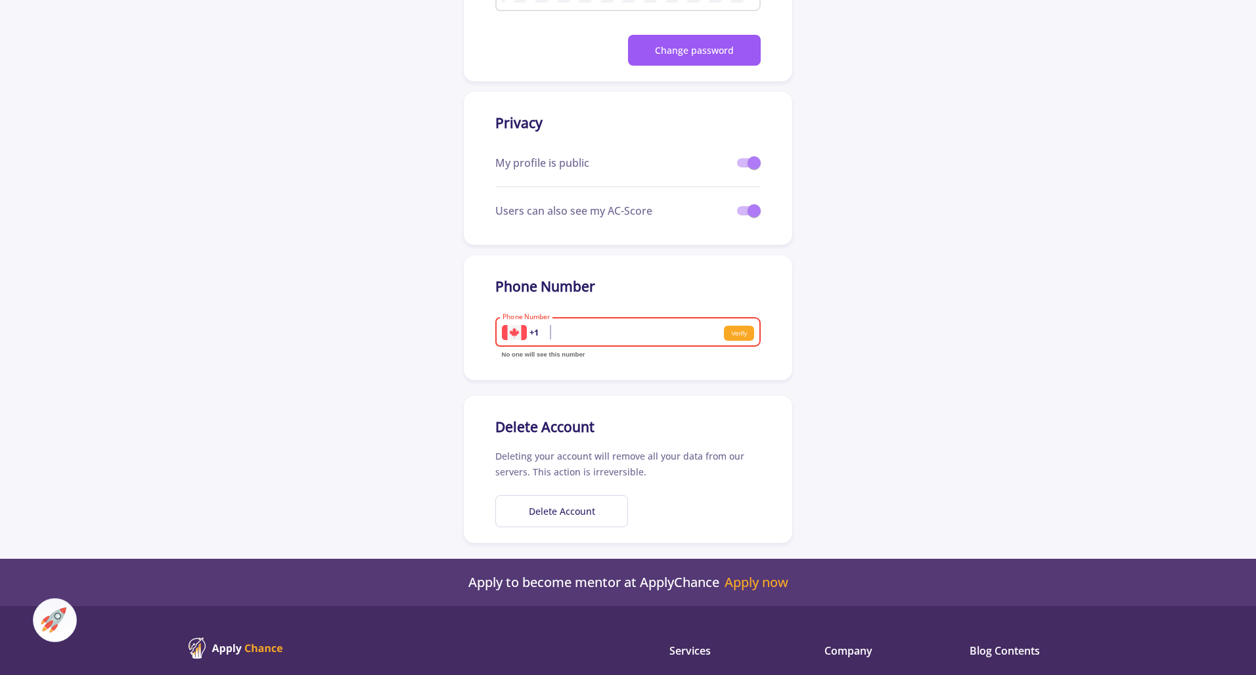
scroll to position [875, 0]
click at [608, 325] on div "+1 Phone Number" at bounding box center [613, 330] width 222 height 34
type input "6043069282"
click at [736, 332] on small "Verify" at bounding box center [739, 334] width 30 height 16
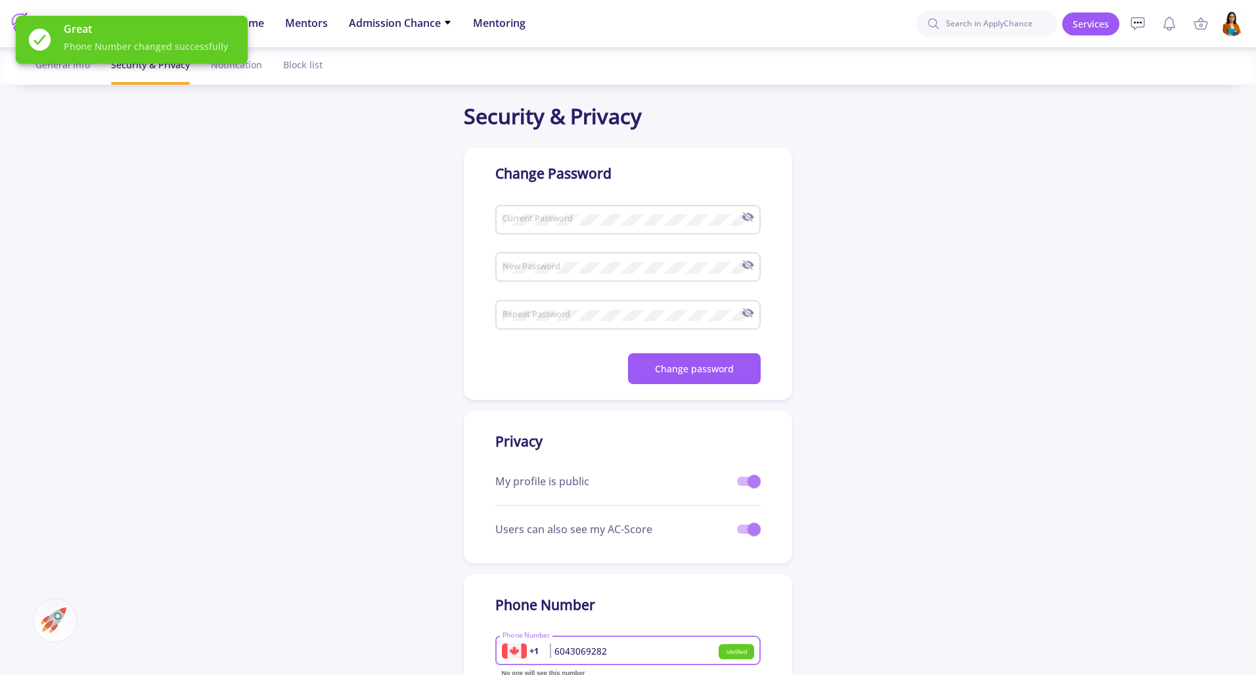
scroll to position [0, 0]
click at [321, 63] on ul "General info Security & Privacy Notification Block list" at bounding box center [628, 65] width 1206 height 37
click at [246, 70] on div "Great Phone Number changed successfully" at bounding box center [131, 39] width 263 height 79
click at [78, 71] on div "Great Phone Number changed successfully" at bounding box center [131, 39] width 263 height 79
click at [73, 63] on div "Great Phone Number changed successfully" at bounding box center [150, 40] width 173 height 48
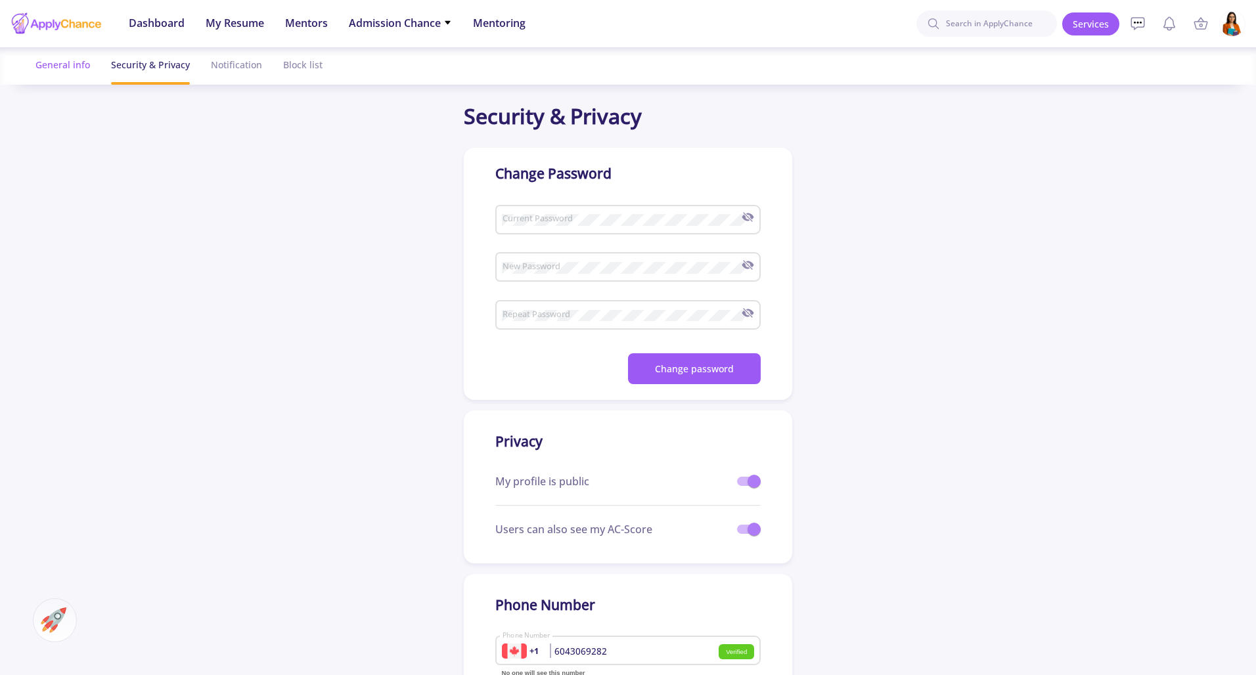
click at [70, 64] on div "General info" at bounding box center [62, 64] width 55 height 35
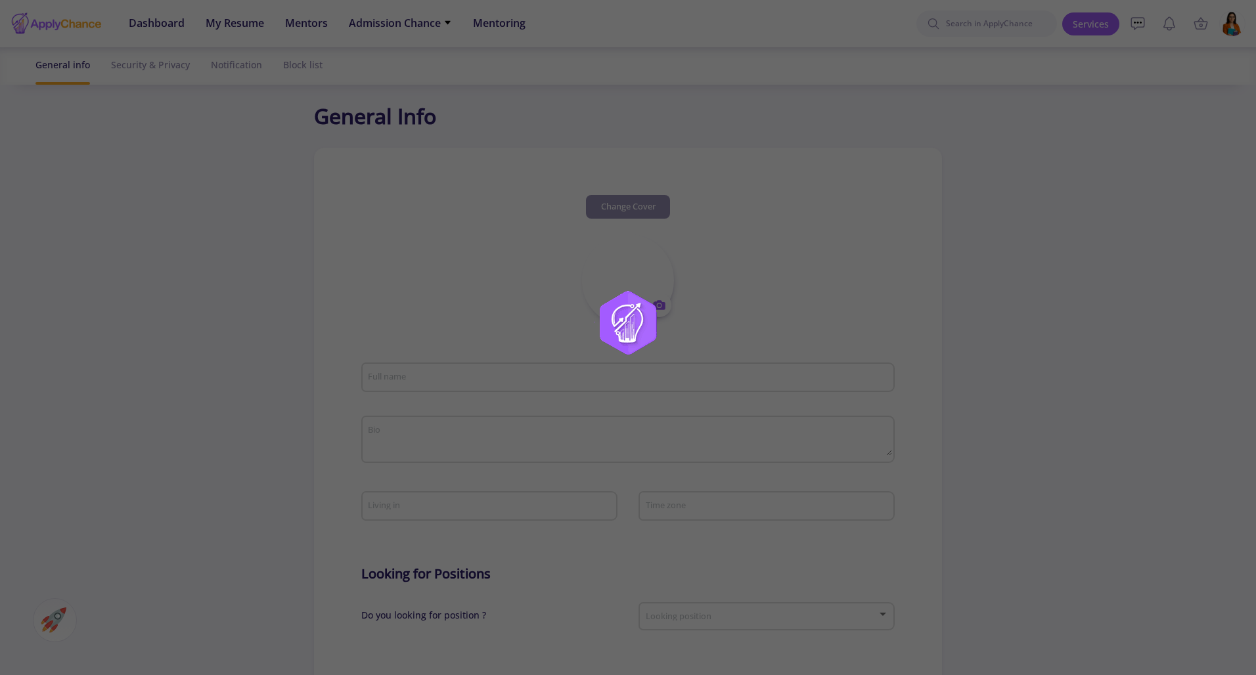
type input "[PERSON_NAME]"
type textarea "Hi, I’m [PERSON_NAME]. My goal is to give you clear, honest guidance on your ac…"
type input "[GEOGRAPHIC_DATA]"
type input "(UTC-08:00) Pacific Time ([GEOGRAPHIC_DATA] & [GEOGRAPHIC_DATA])"
type input "EmilyApplyChance"
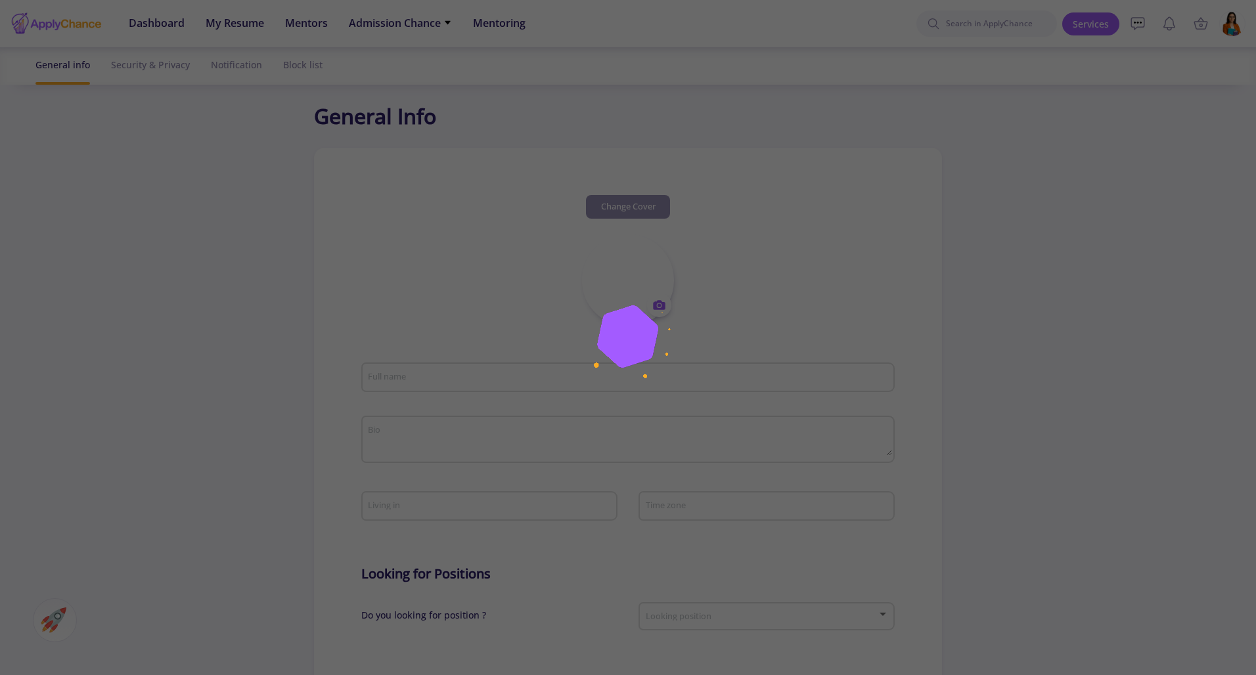
type input "[EMAIL_ADDRESS][DOMAIN_NAME]"
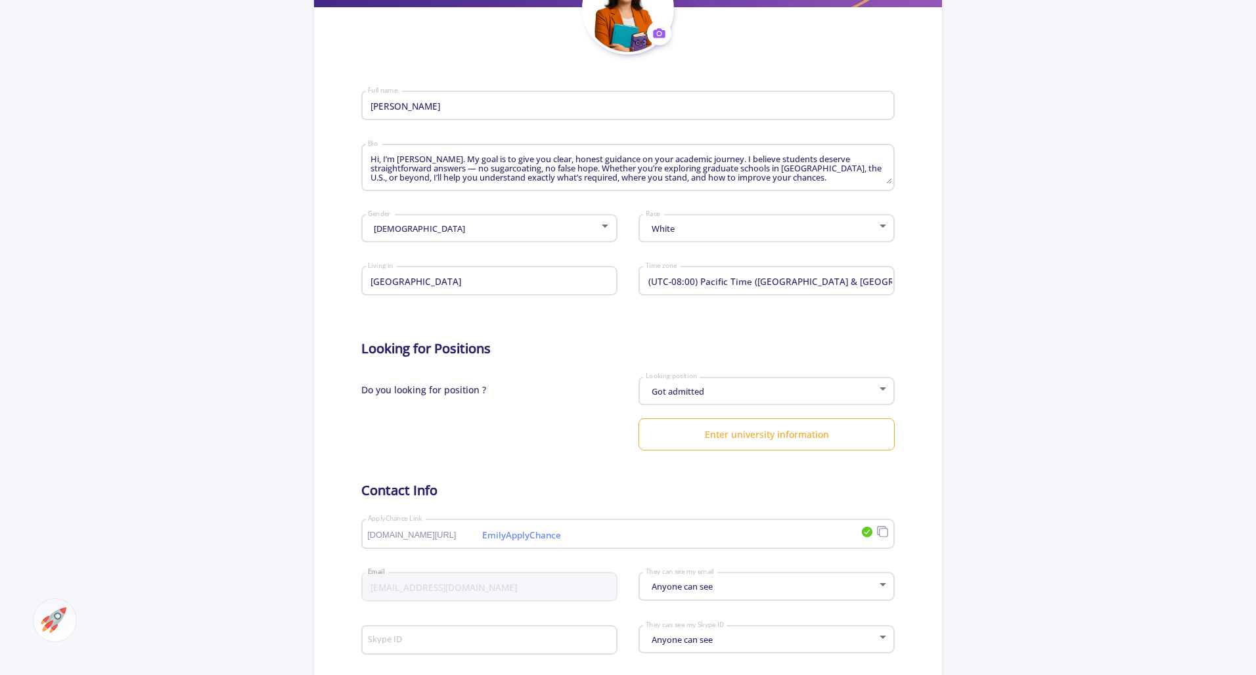
scroll to position [273, 0]
click at [809, 533] on div "EmilyApplyChance [DOMAIN_NAME][URL] ApplyChance Link" at bounding box center [613, 530] width 493 height 34
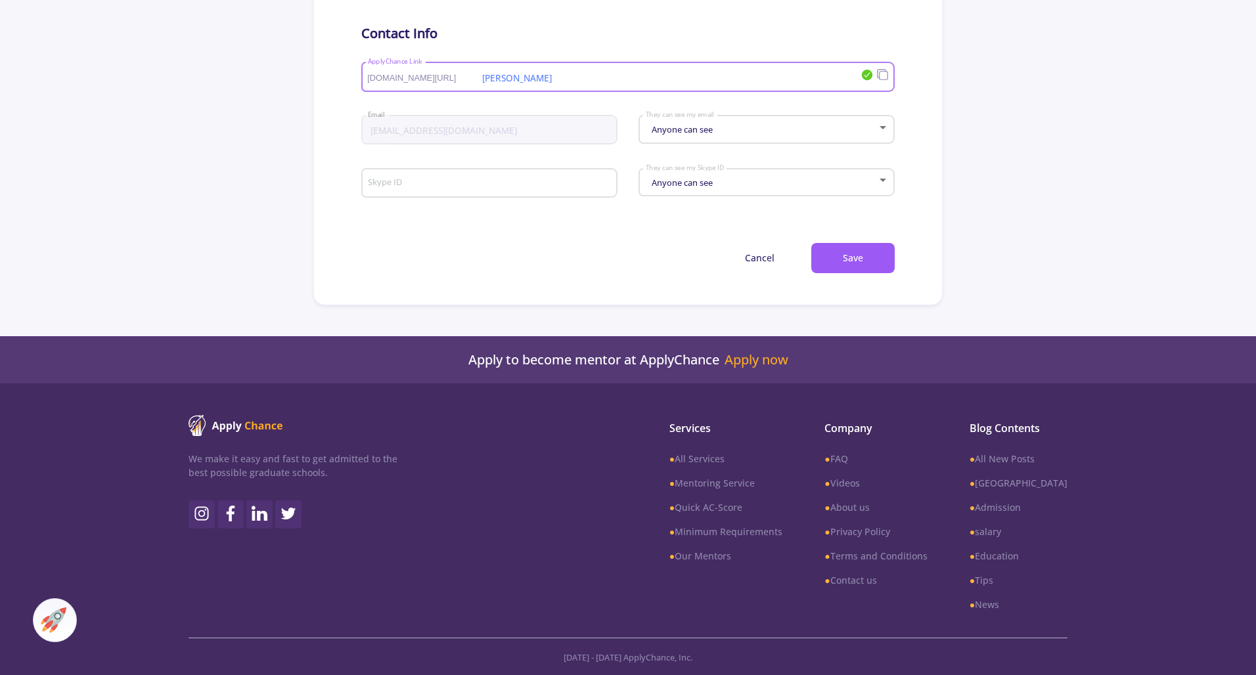
scroll to position [731, 0]
type input "[PERSON_NAME]"
click at [842, 258] on button "Save" at bounding box center [852, 258] width 83 height 31
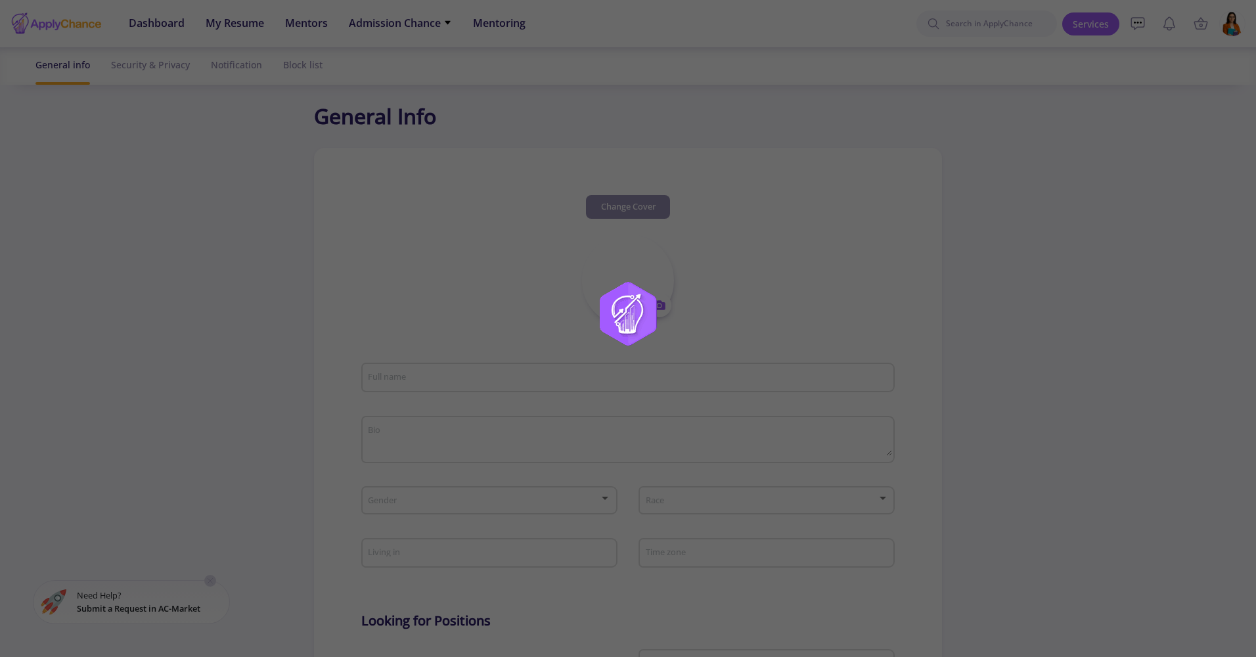
type input "[PERSON_NAME]"
type textarea "Hi, I’m [PERSON_NAME]. My goal is to give you clear, honest guidance on your ac…"
type input "[GEOGRAPHIC_DATA]"
type input "(UTC-08:00) Pacific Time ([GEOGRAPHIC_DATA] & [GEOGRAPHIC_DATA])"
type input "[PERSON_NAME]"
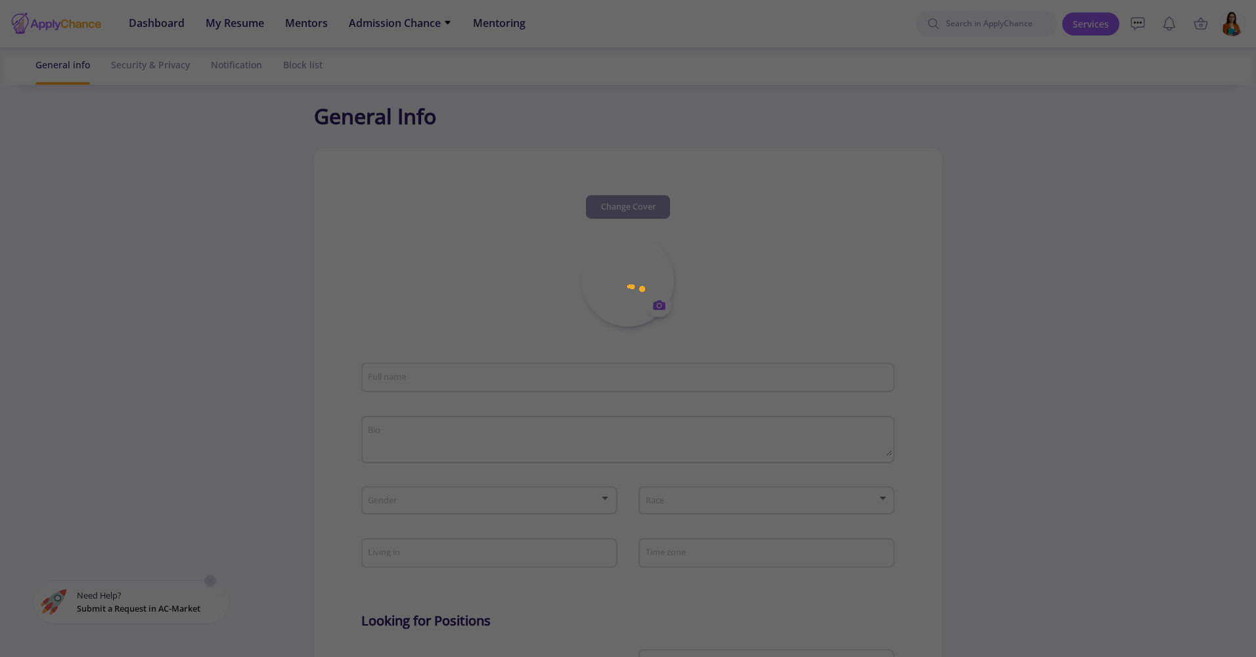
type input "[EMAIL_ADDRESS][DOMAIN_NAME]"
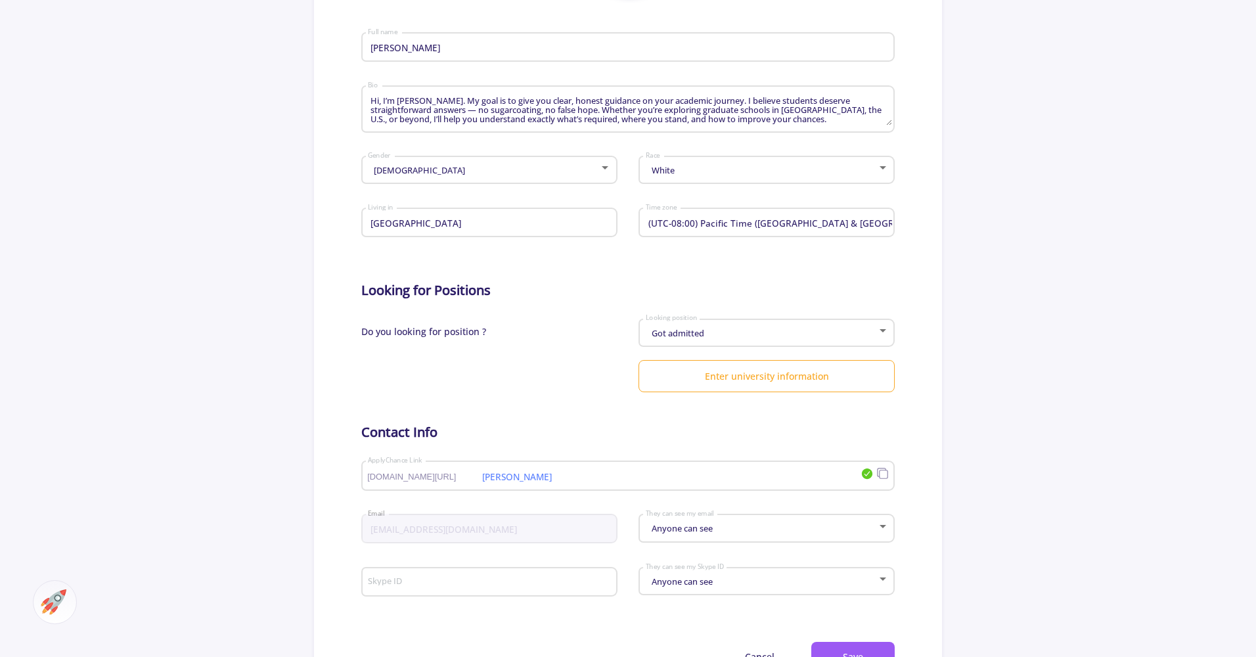
scroll to position [386, 0]
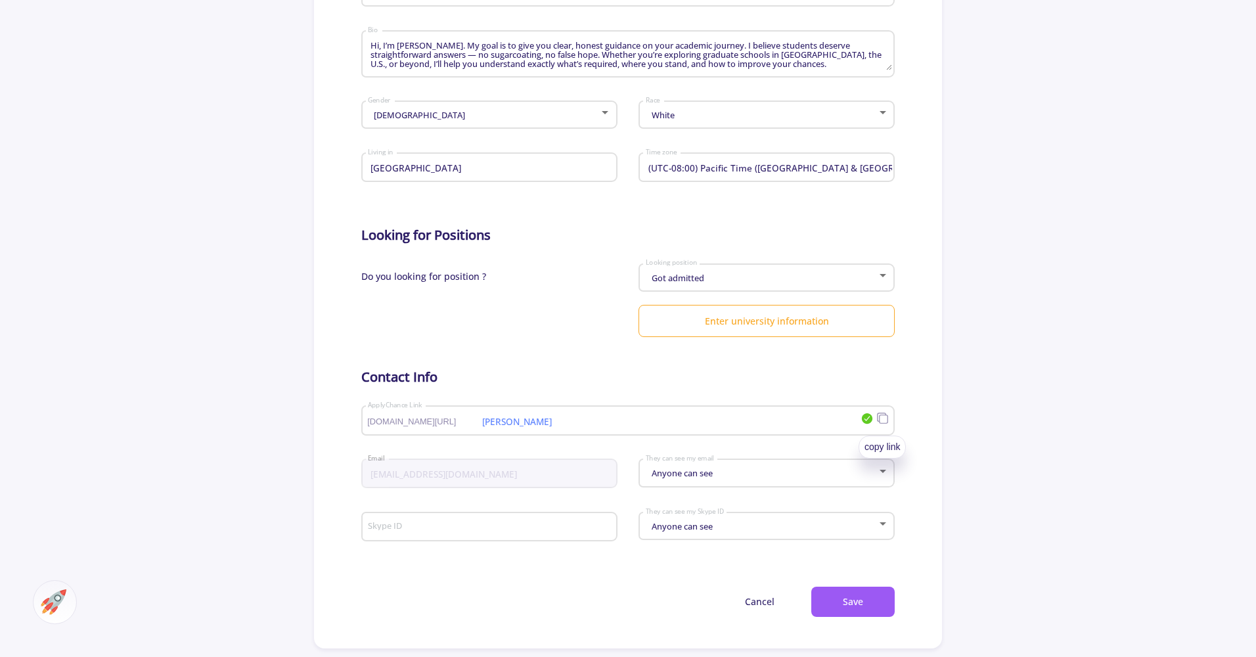
click at [879, 422] on rect at bounding box center [883, 419] width 9 height 9
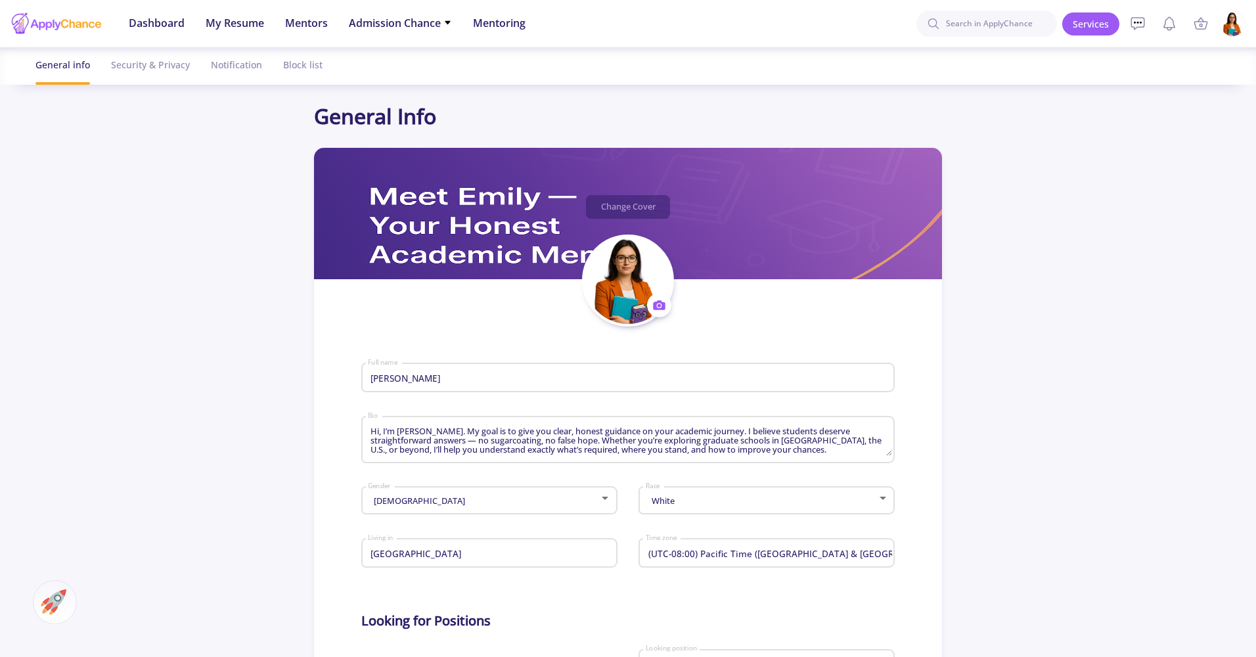
scroll to position [0, 0]
click at [1228, 28] on img at bounding box center [1233, 24] width 26 height 26
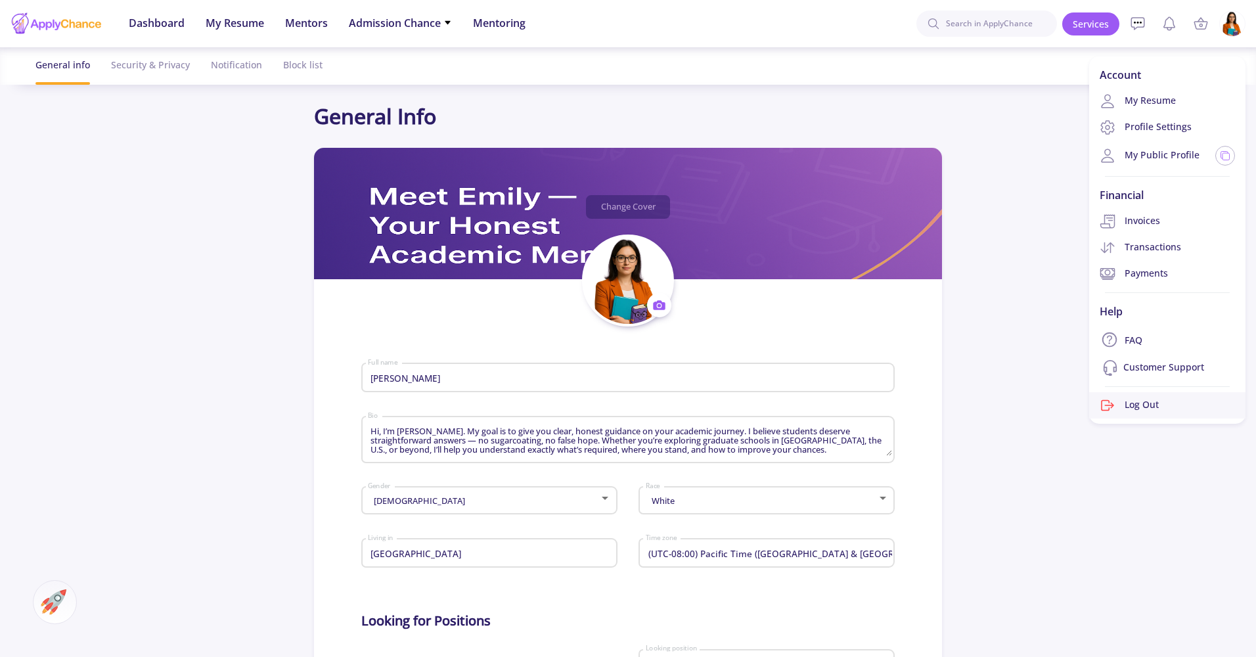
click at [1157, 398] on link "Log Out" at bounding box center [1167, 405] width 156 height 26
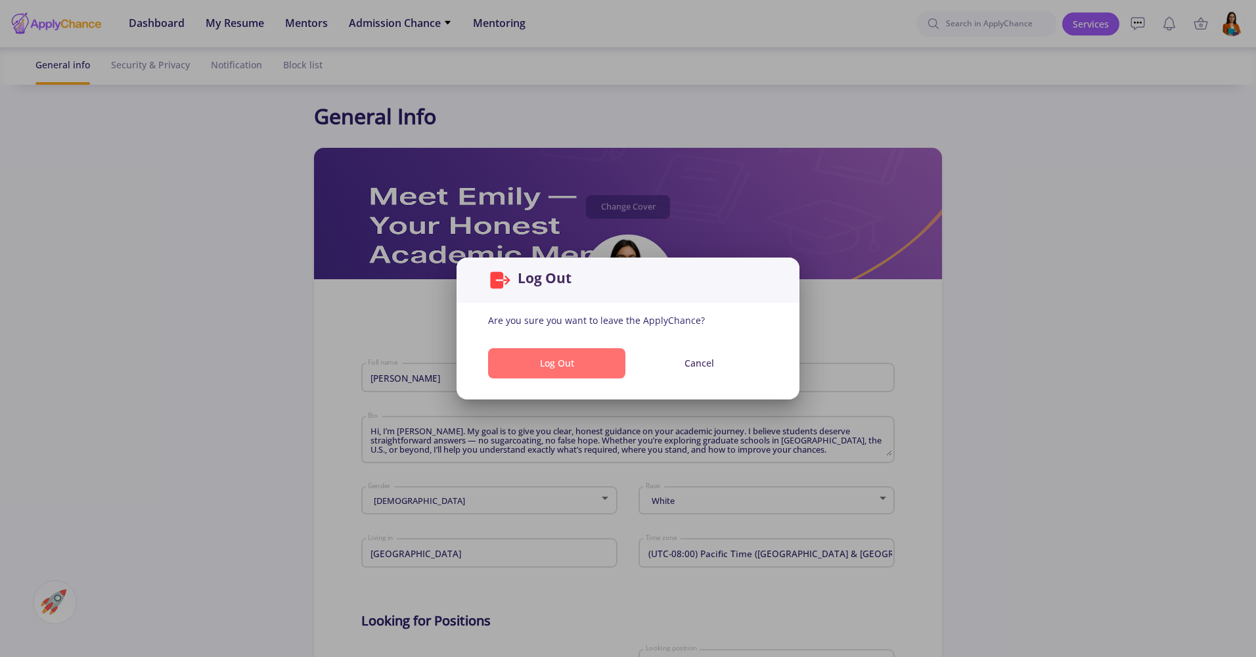
click at [559, 366] on button "Log Out" at bounding box center [556, 363] width 137 height 31
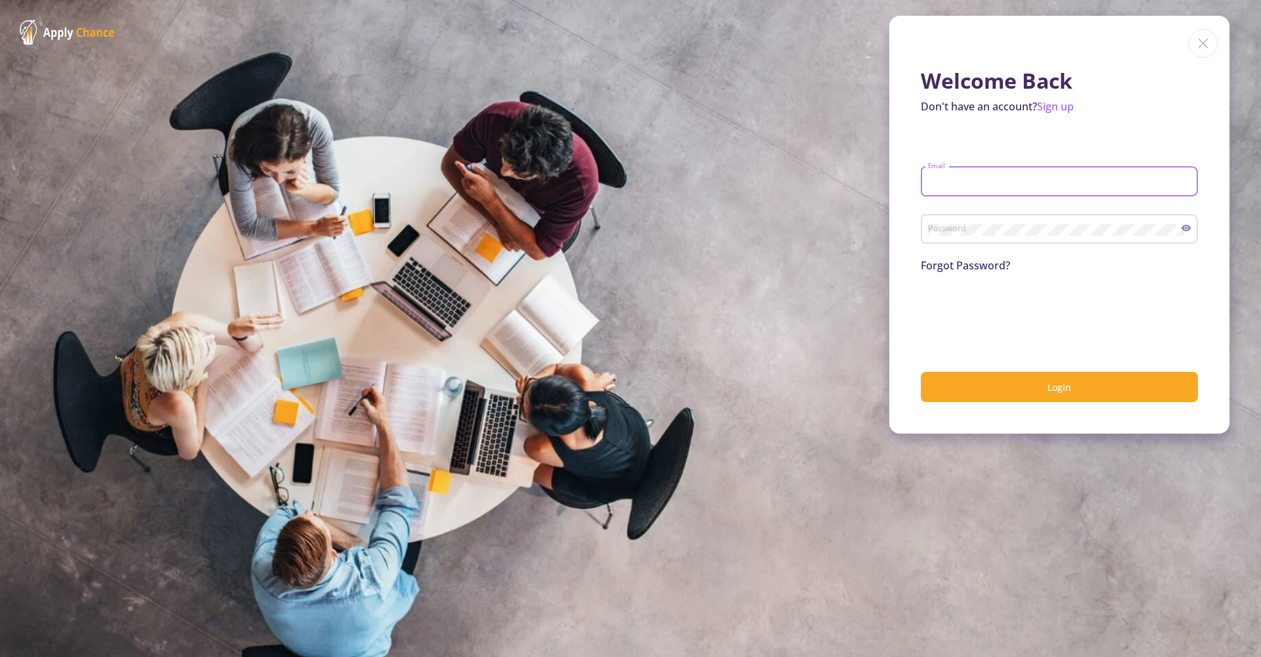
click at [959, 182] on input "Email" at bounding box center [1062, 182] width 268 height 12
type input "a"
type input "[EMAIL_ADDRESS][DOMAIN_NAME]"
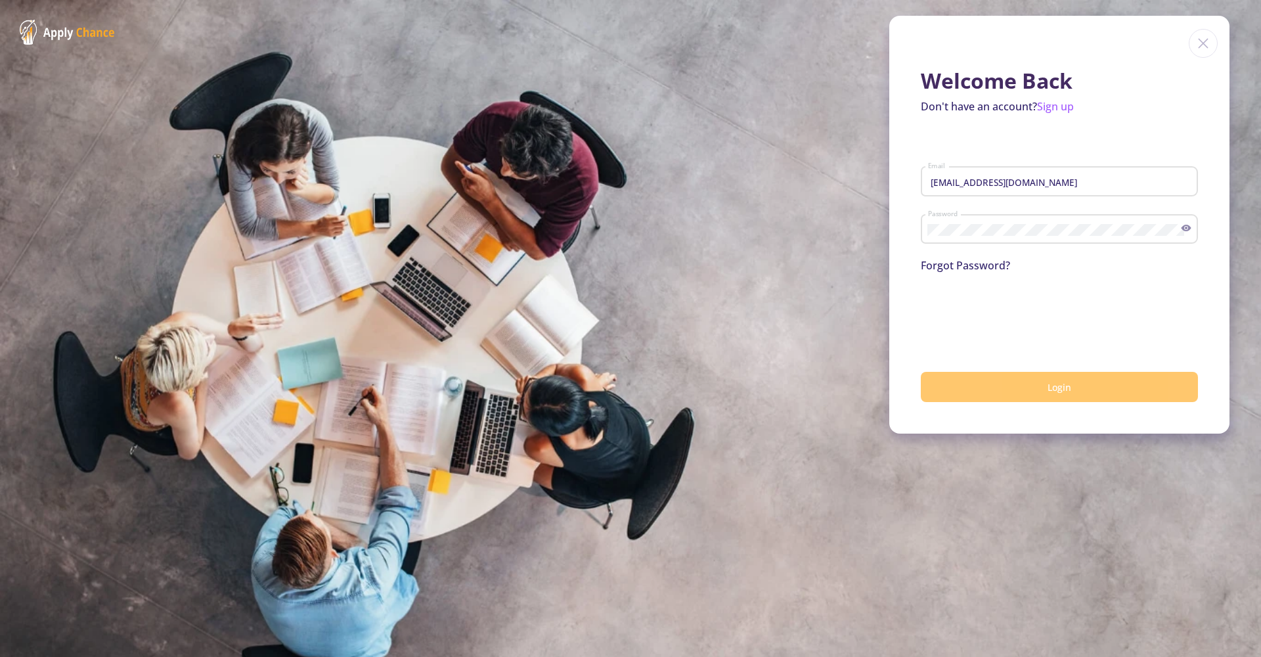
click at [1022, 388] on button "Login" at bounding box center [1059, 387] width 277 height 31
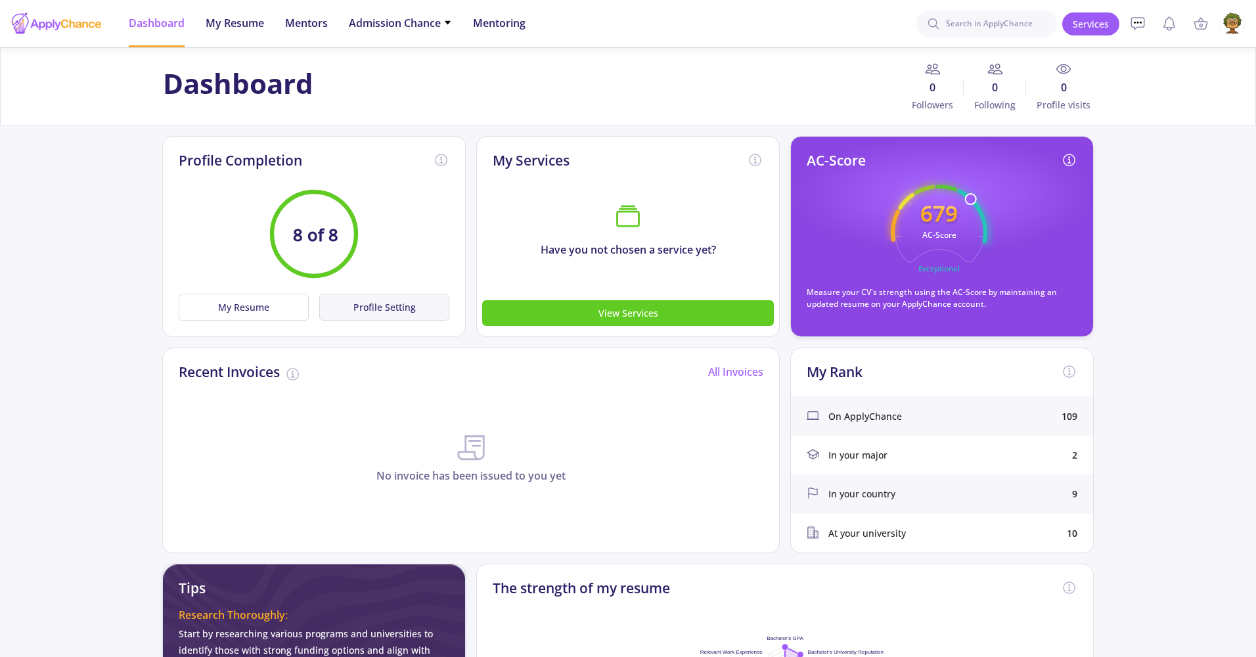
click at [407, 315] on button "Profile Setting" at bounding box center [384, 307] width 130 height 27
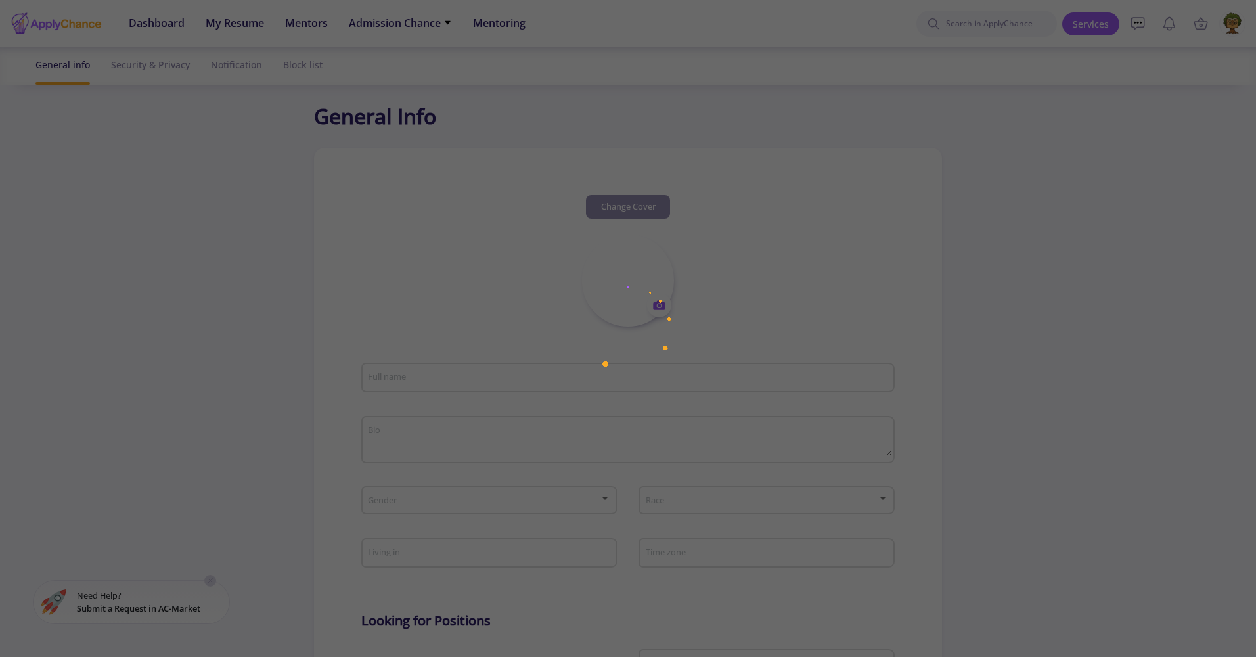
type input "Vision ApplyChance"
type textarea "👋 Hi, I’m Vision 🌳📖 I may look like a book with roots, but my branches are full…"
type input "[GEOGRAPHIC_DATA]"
type input "(UTC-08:00) Pacific Time ([GEOGRAPHIC_DATA] & [GEOGRAPHIC_DATA])"
type input "VisionApplyChance"
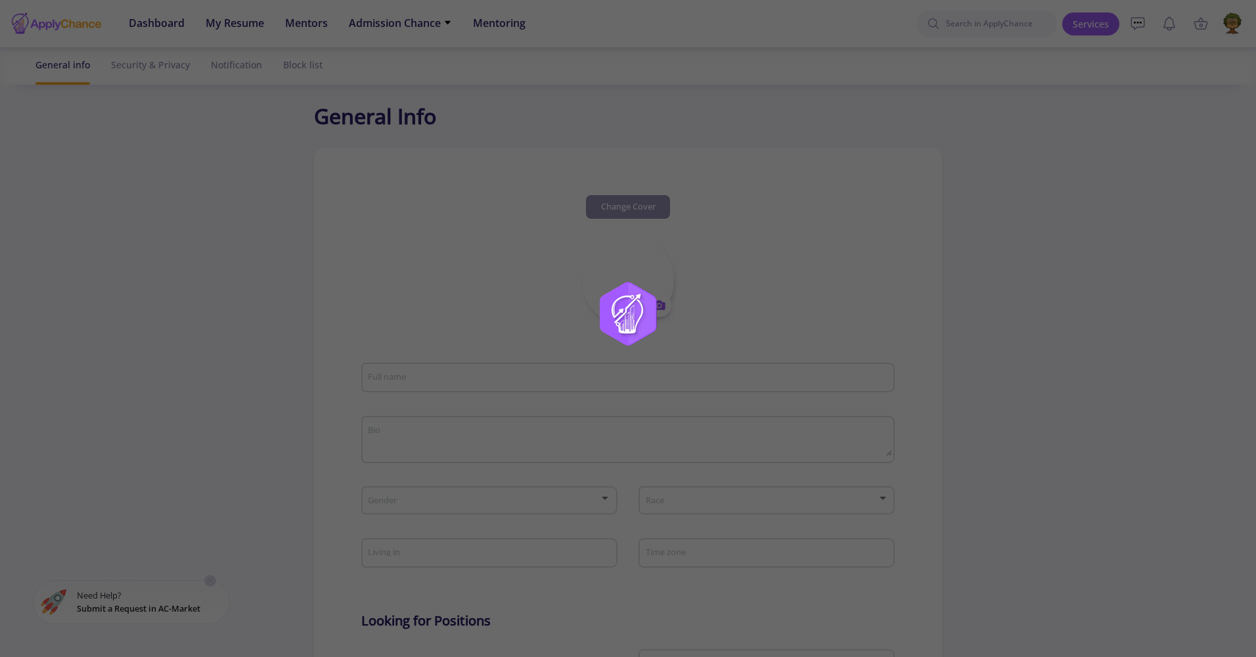
type input "[EMAIL_ADDRESS][DOMAIN_NAME]"
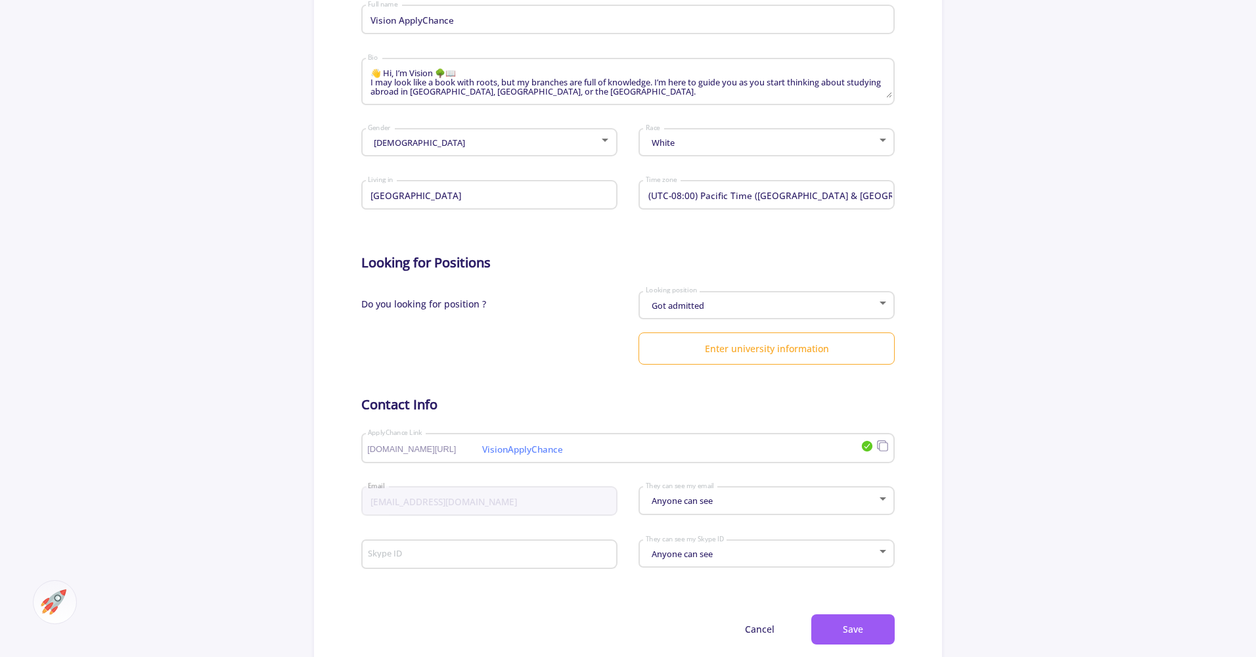
scroll to position [368, 0]
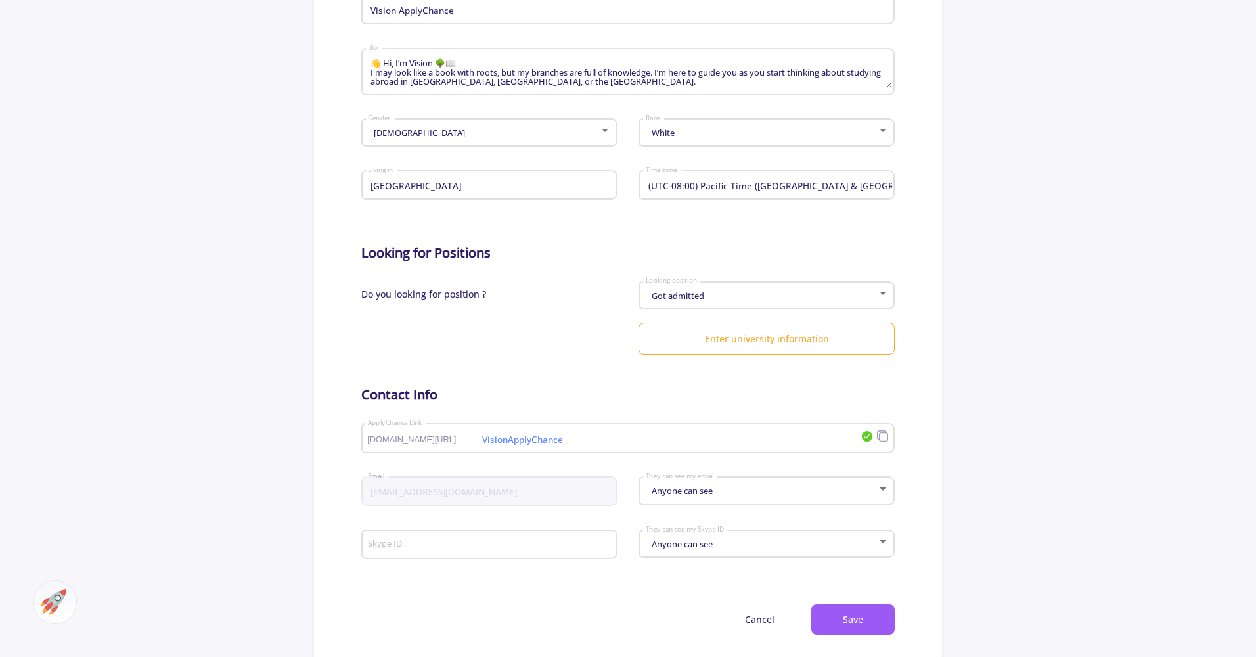
click at [790, 445] on div "VisionApplyChance [DOMAIN_NAME][URL] ApplyChance Link" at bounding box center [613, 435] width 493 height 34
type input "Vision"
click at [856, 624] on button "Save" at bounding box center [852, 619] width 83 height 31
